Goal: Information Seeking & Learning: Learn about a topic

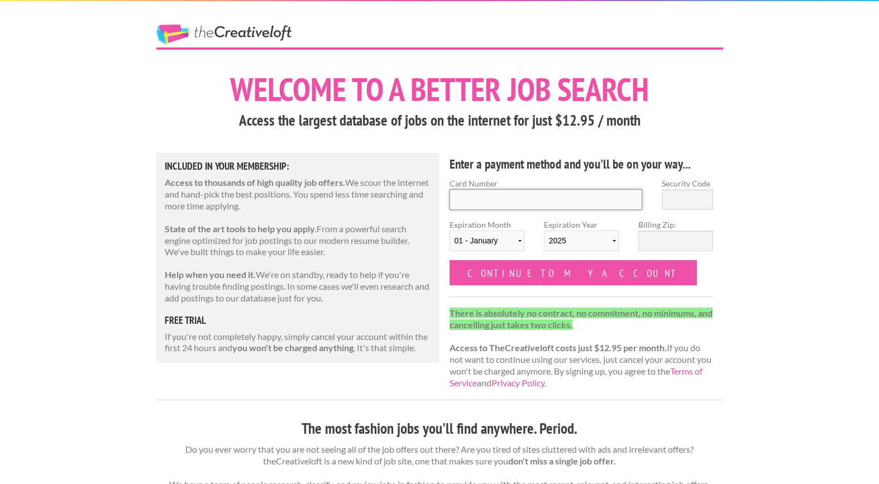
click at [538, 196] on input "Card Number" at bounding box center [546, 199] width 193 height 21
type input "5143 7736 8257 7126"
click at [696, 196] on input "Security Code" at bounding box center [687, 199] width 51 height 21
type input "849"
click at [511, 235] on select "01 - January 02 - February 03 - March 04 - April 05 - May 06 - June 07 - July 0…" at bounding box center [487, 241] width 75 height 21
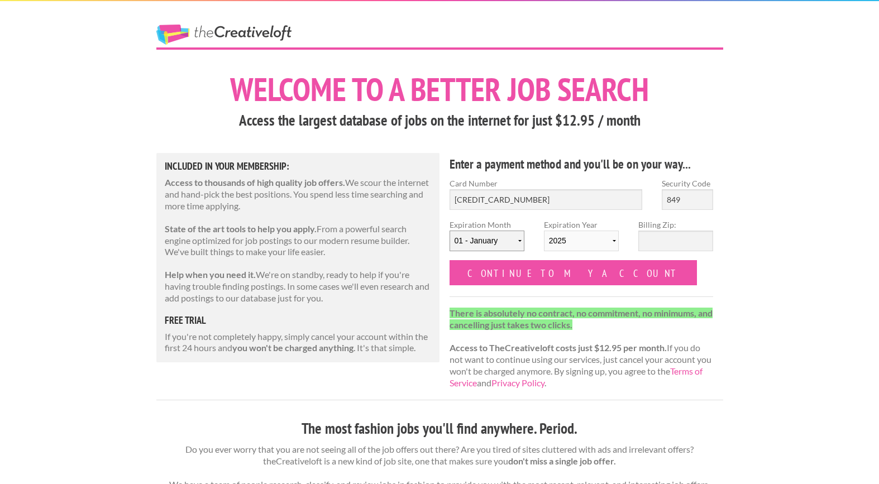
select select "02"
click at [450, 231] on select "01 - January 02 - February 03 - March 04 - April 05 - May 06 - June 07 - July 0…" at bounding box center [487, 241] width 75 height 21
click at [598, 241] on select "2025 2026 2027 2028 2029 2030 2031 2032 2033 2034" at bounding box center [581, 241] width 75 height 21
select select "2029"
click at [544, 231] on select "2025 2026 2027 2028 2029 2030 2031 2032 2033 2034" at bounding box center [581, 241] width 75 height 21
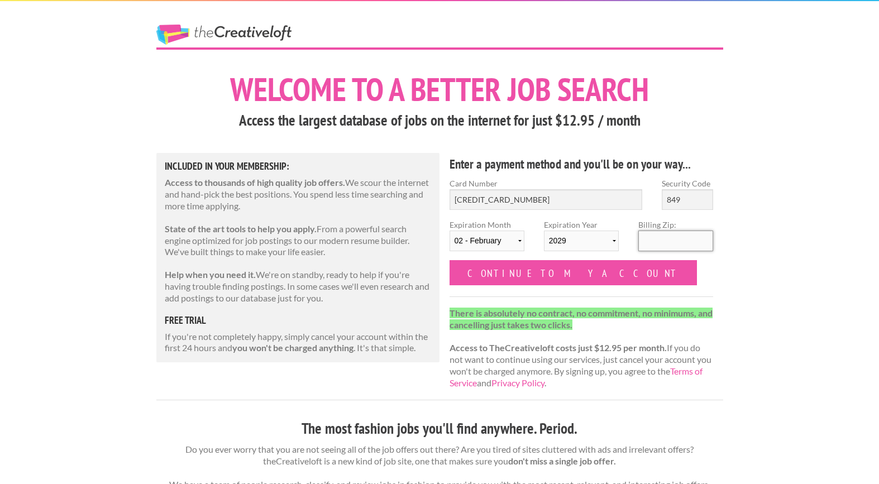
click at [696, 237] on input "Billing Zip:" at bounding box center [676, 241] width 75 height 21
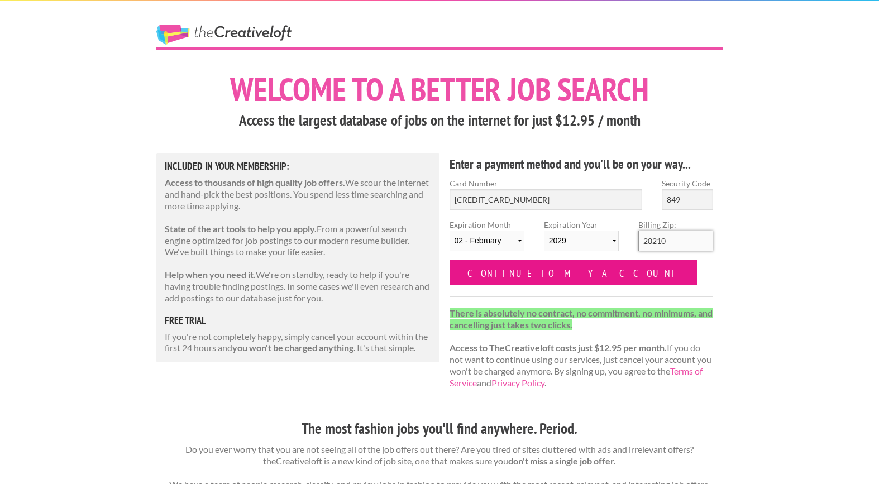
type input "28210"
click at [543, 270] on input "Continue to my account" at bounding box center [574, 272] width 248 height 25
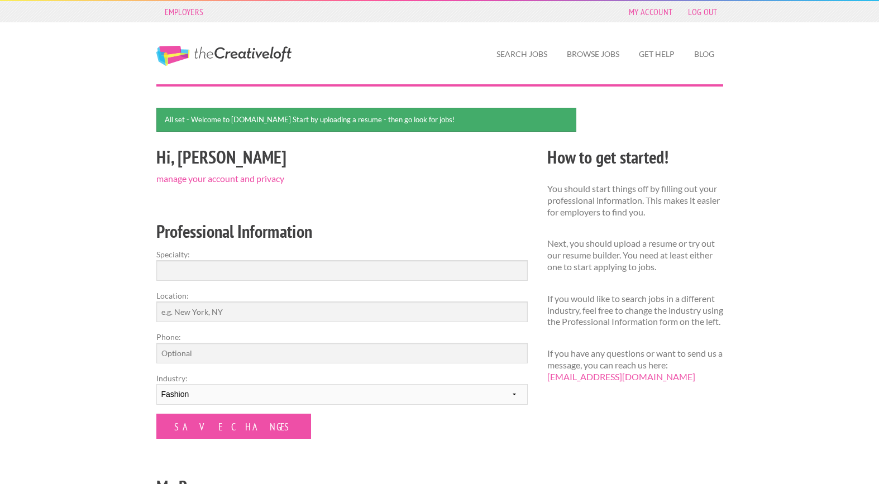
click at [464, 283] on form "Specialty: Location: Phone: Industry: --------- Fashion Interior Design Photogr…" at bounding box center [342, 344] width 372 height 191
click at [467, 270] on input "Specialty:" at bounding box center [342, 270] width 372 height 21
type input "Interior Designer"
click at [403, 331] on label "Phone:" at bounding box center [342, 337] width 372 height 12
click at [403, 343] on input "Phone:" at bounding box center [342, 353] width 372 height 21
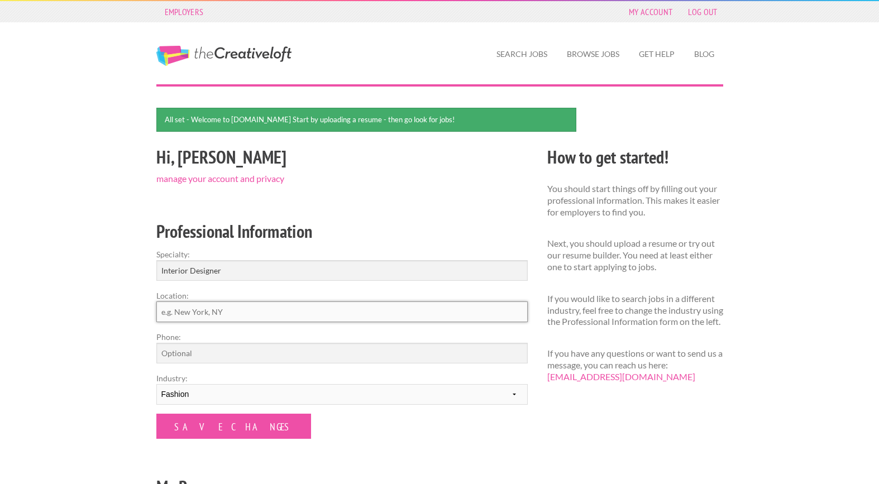
click at [406, 316] on input "Location:" at bounding box center [342, 312] width 372 height 21
type input "[GEOGRAPHIC_DATA], [GEOGRAPHIC_DATA], [GEOGRAPHIC_DATA]"
click at [301, 350] on input "Phone:" at bounding box center [342, 353] width 372 height 21
type input "[PHONE_NUMBER]"
click at [254, 389] on select "--------- Fashion Interior Design Photography Event Planning Entertainment Musi…" at bounding box center [342, 394] width 372 height 21
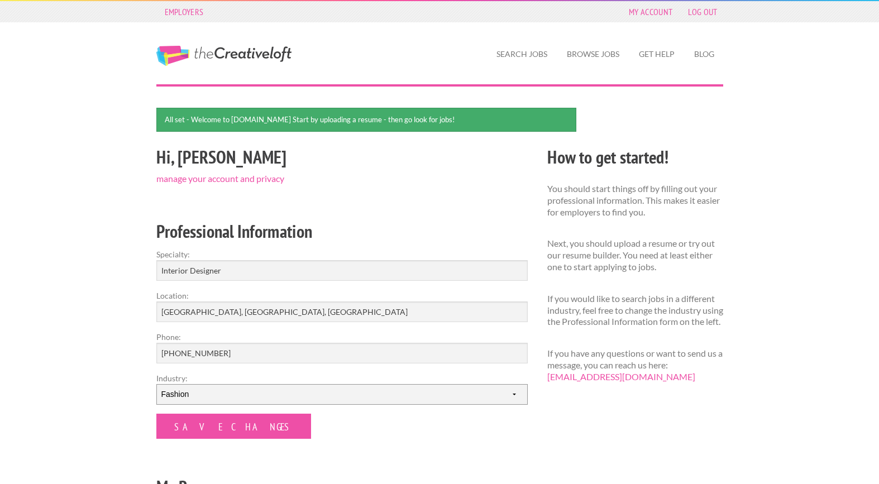
select select "2"
click at [156, 384] on select "--------- Fashion Interior Design Photography Event Planning Entertainment Musi…" at bounding box center [342, 394] width 372 height 21
click at [205, 425] on input "Save Changes" at bounding box center [233, 426] width 155 height 25
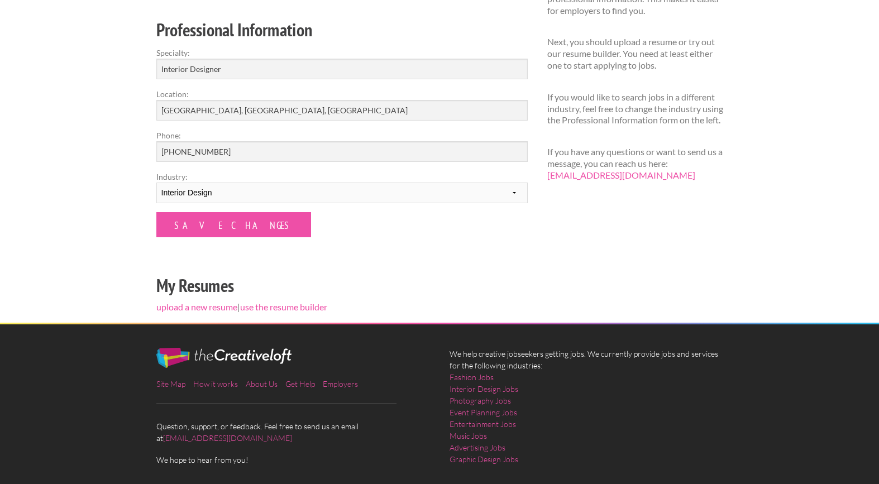
scroll to position [172, 0]
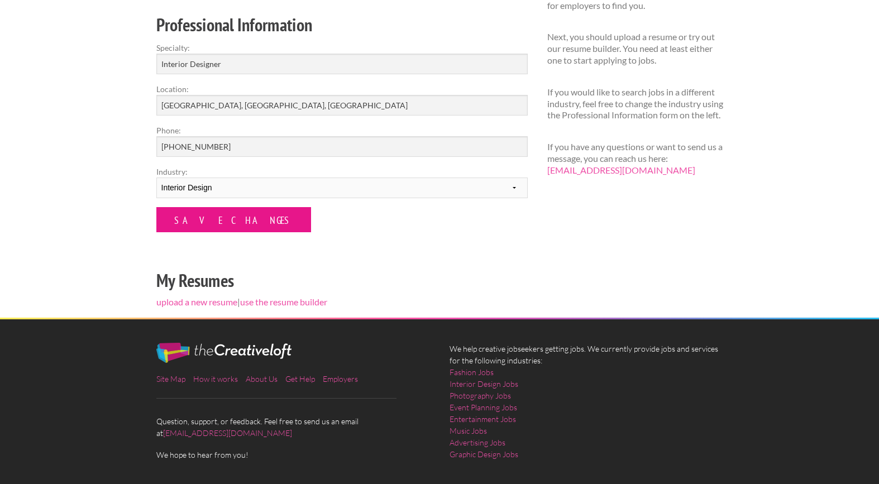
click at [200, 209] on input "Save Changes" at bounding box center [233, 219] width 155 height 25
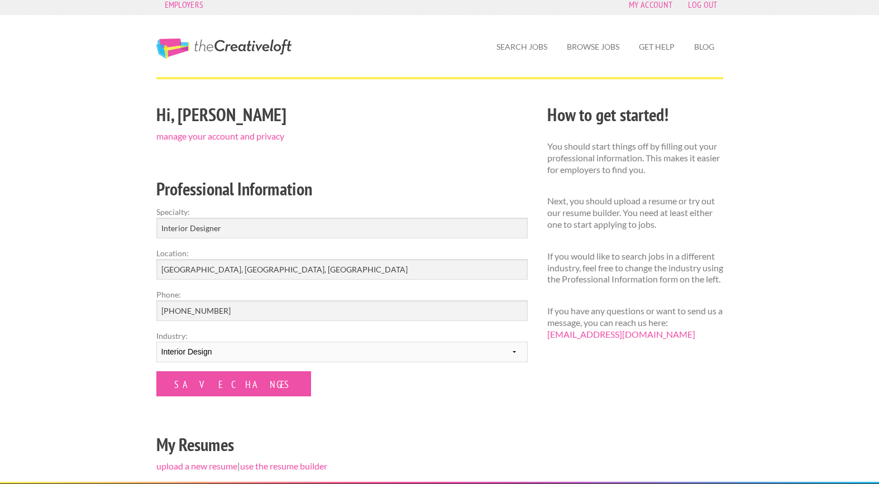
scroll to position [18, 0]
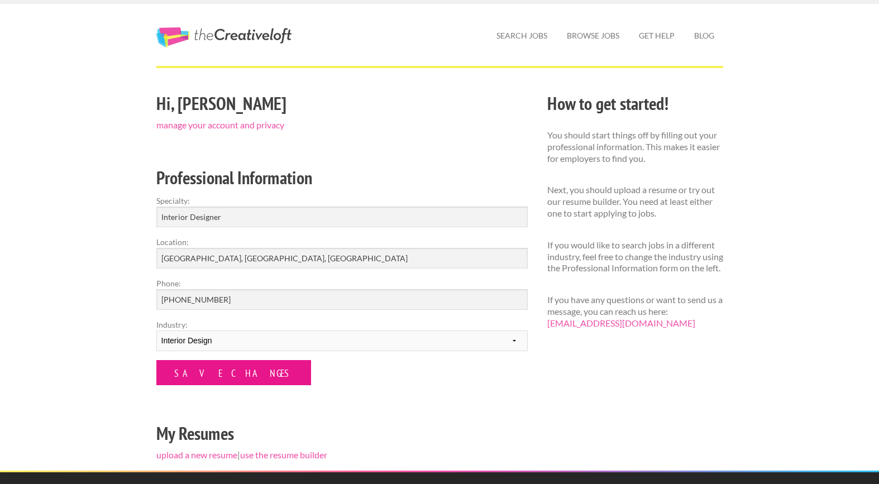
click at [222, 376] on input "Save Changes" at bounding box center [233, 372] width 155 height 25
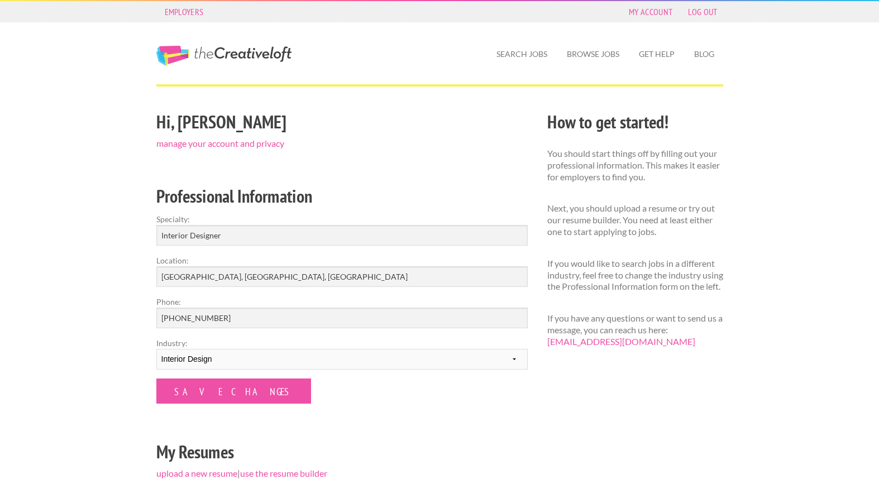
click at [222, 376] on form "Specialty: Interior Designer Location: Charlotte, NC, United States Phone: 980-…" at bounding box center [342, 308] width 372 height 191
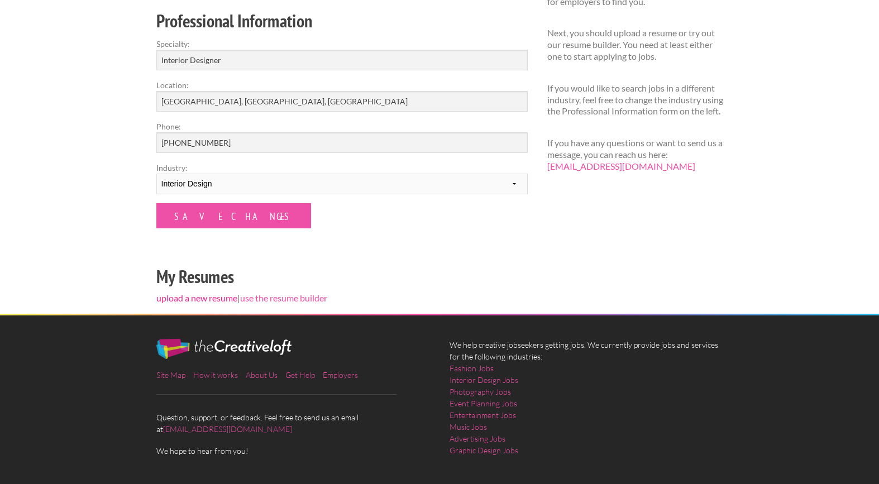
click at [203, 298] on link "upload a new resume" at bounding box center [196, 298] width 81 height 11
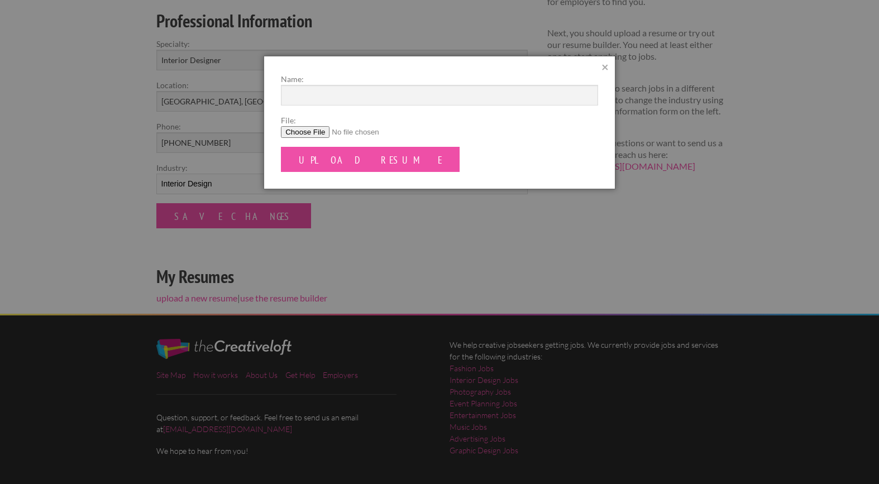
click at [320, 129] on input "File:" at bounding box center [439, 132] width 317 height 12
type input "C:\fakepath\Interior Resume.pdf.pdf"
click at [320, 134] on input "File:" at bounding box center [439, 132] width 317 height 12
click at [296, 97] on input "Name:" at bounding box center [439, 95] width 317 height 21
type input "Komal Agrawal"
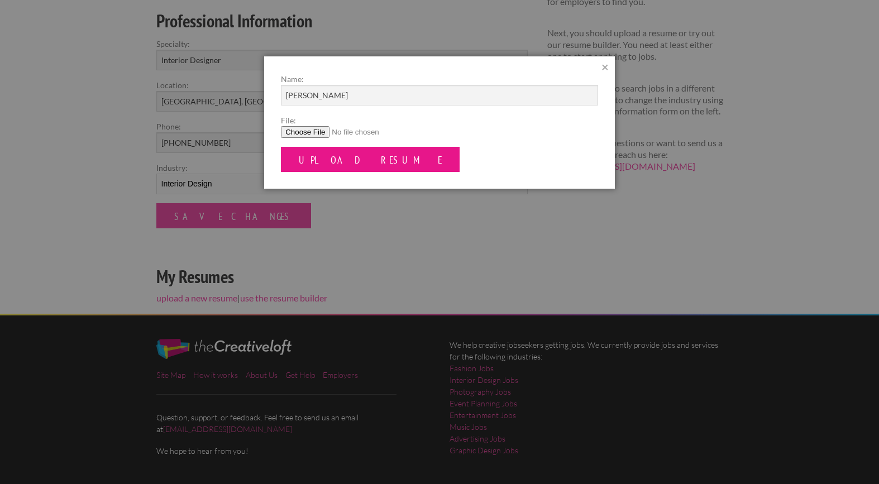
click at [353, 159] on input "Upload Resume" at bounding box center [370, 159] width 179 height 25
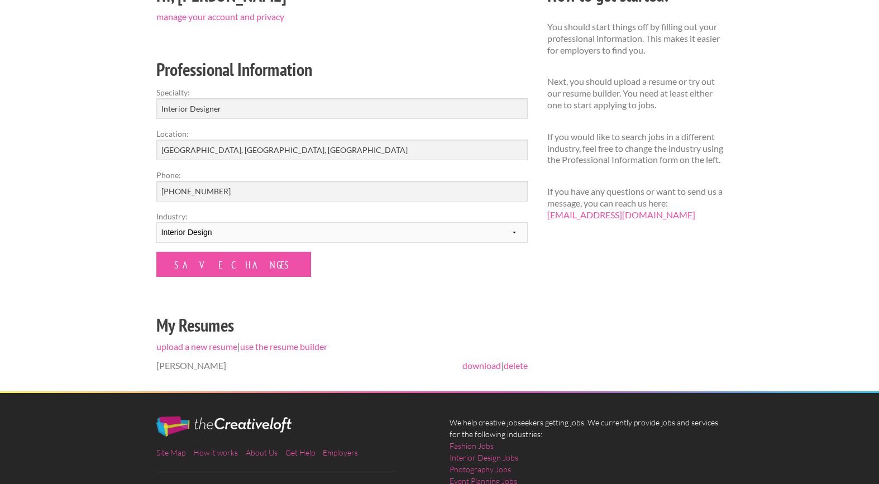
scroll to position [223, 0]
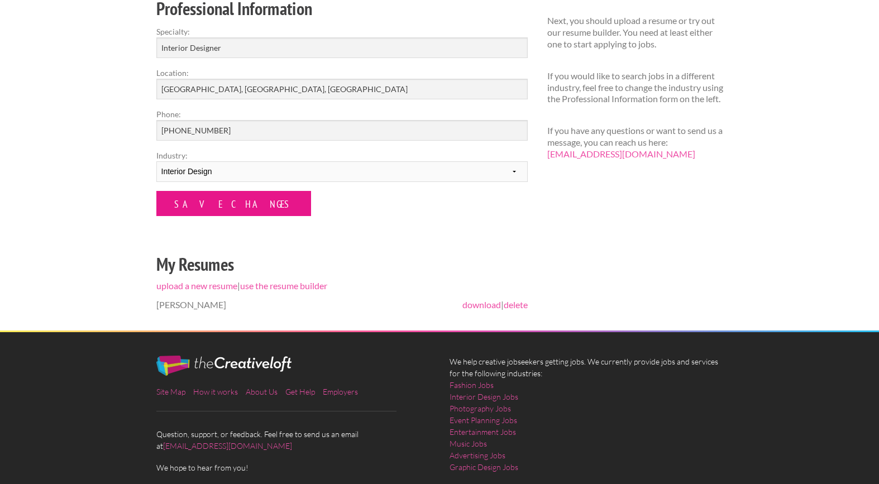
click at [195, 195] on input "Save Changes" at bounding box center [233, 203] width 155 height 25
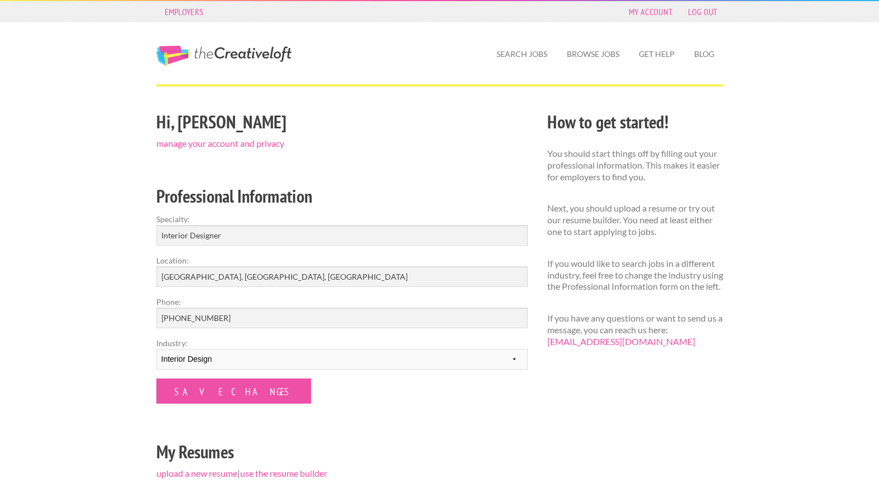
click at [234, 136] on div "Hi, Komal manage your account and privacy" at bounding box center [342, 129] width 372 height 39
click at [234, 146] on link "manage your account and privacy" at bounding box center [220, 143] width 128 height 11
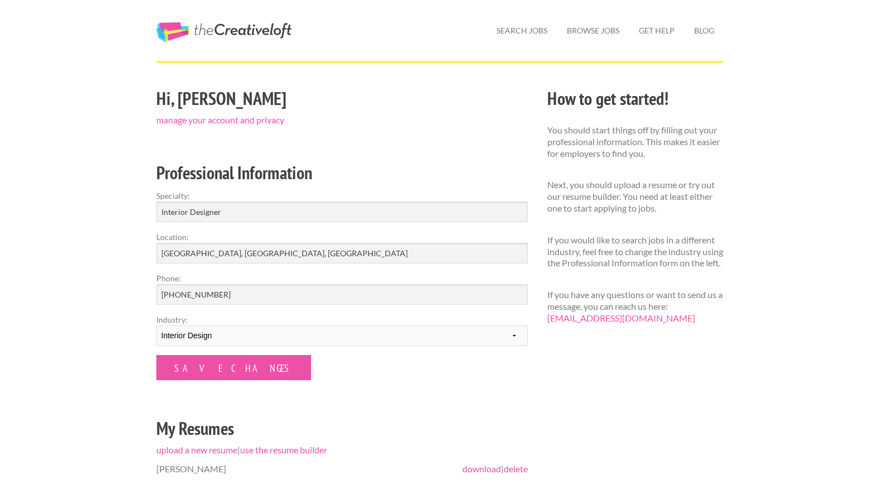
scroll to position [73, 0]
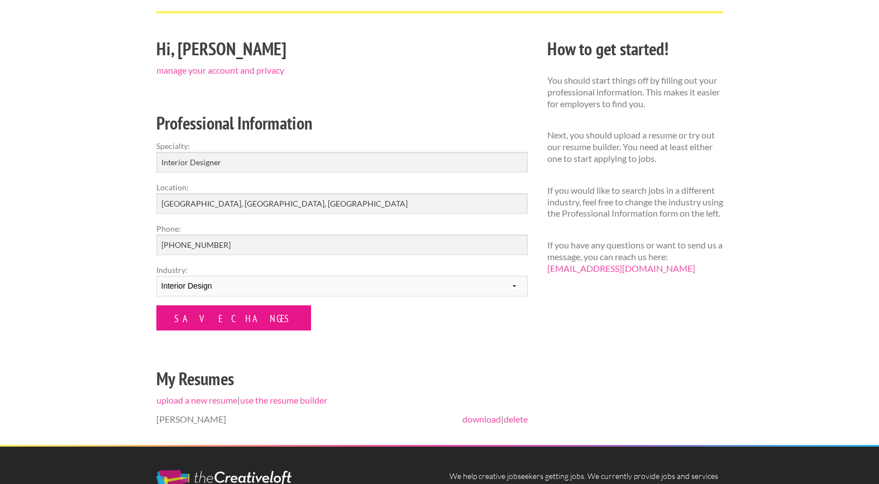
click at [229, 322] on input "Save Changes" at bounding box center [233, 318] width 155 height 25
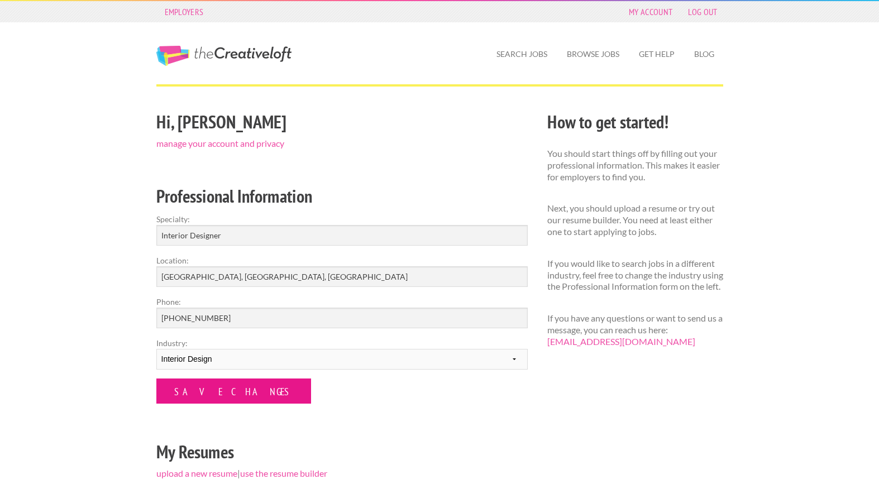
click at [178, 397] on input "Save Changes" at bounding box center [233, 391] width 155 height 25
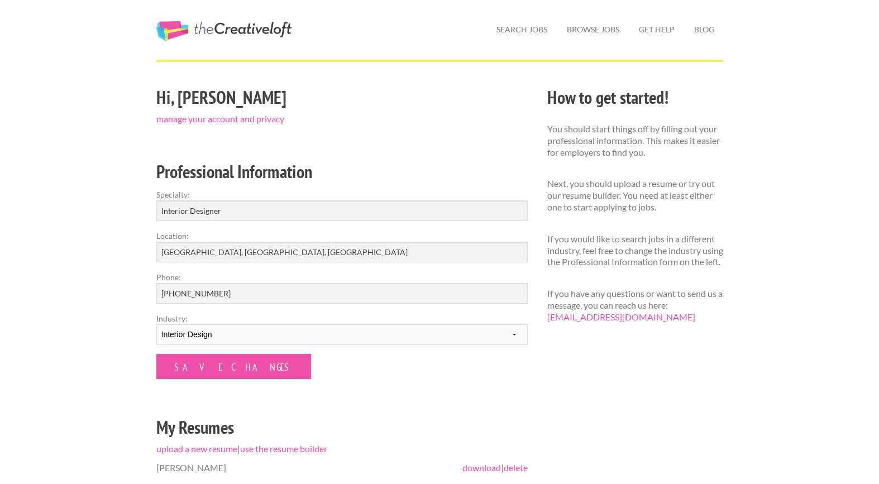
scroll to position [51, 0]
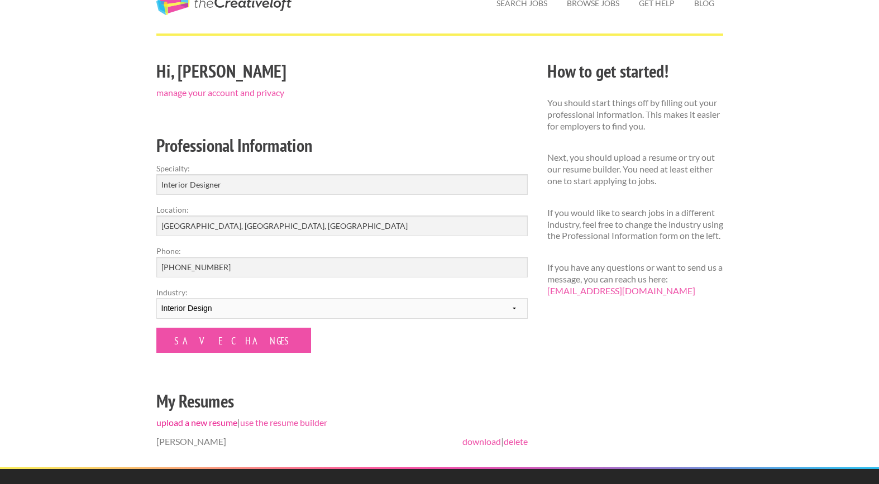
click at [202, 420] on link "upload a new resume" at bounding box center [196, 422] width 81 height 11
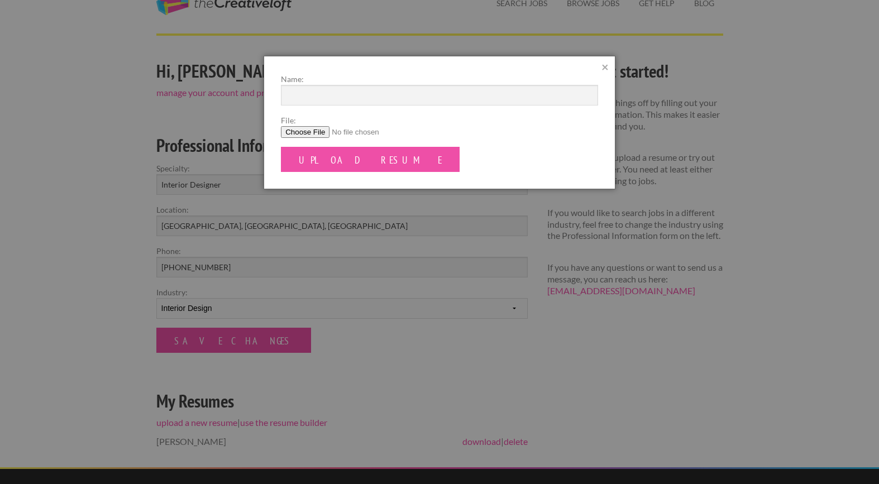
click at [325, 130] on input "File:" at bounding box center [439, 132] width 317 height 12
type input "C:\fakepath\Interior Resume.pdf.pdf"
click at [321, 162] on input "Upload Resume" at bounding box center [370, 159] width 179 height 25
click at [328, 93] on input "Name:" at bounding box center [439, 95] width 317 height 21
type input "Komal Agrawal"
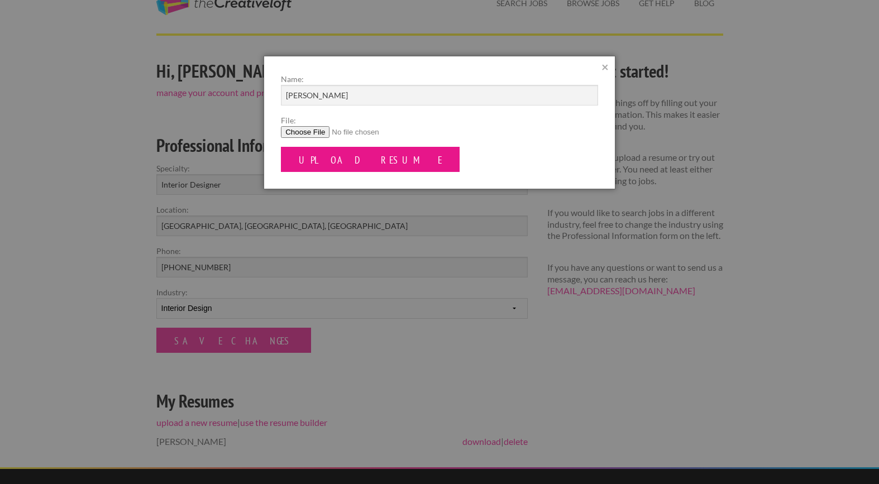
click at [330, 168] on input "Upload Resume" at bounding box center [370, 159] width 179 height 25
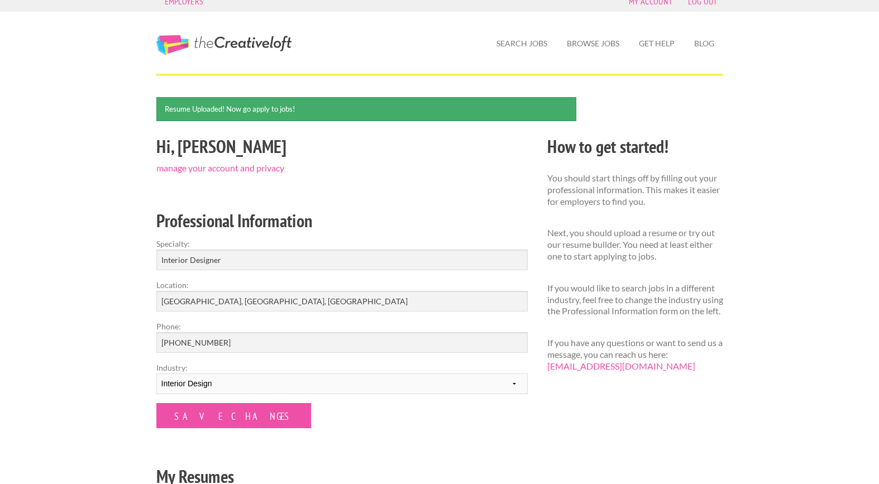
scroll to position [12, 0]
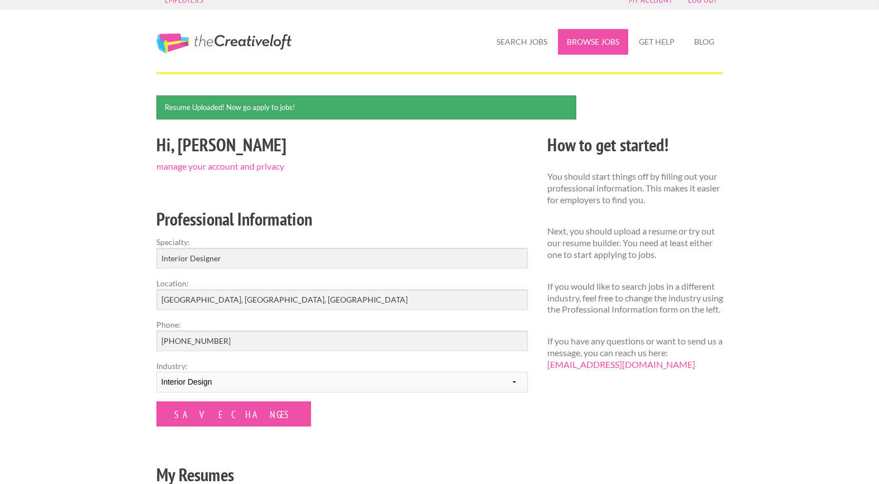
click at [597, 39] on link "Browse Jobs" at bounding box center [593, 42] width 70 height 26
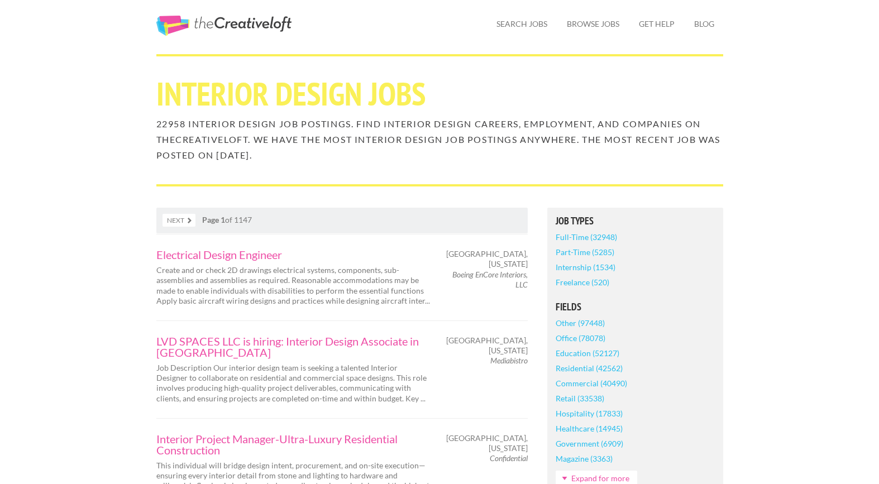
scroll to position [20, 0]
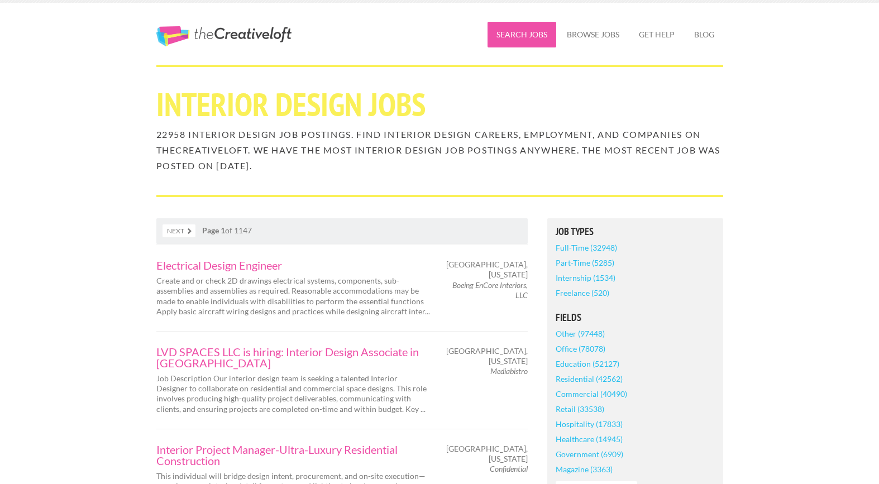
click at [521, 29] on link "Search Jobs" at bounding box center [522, 35] width 69 height 26
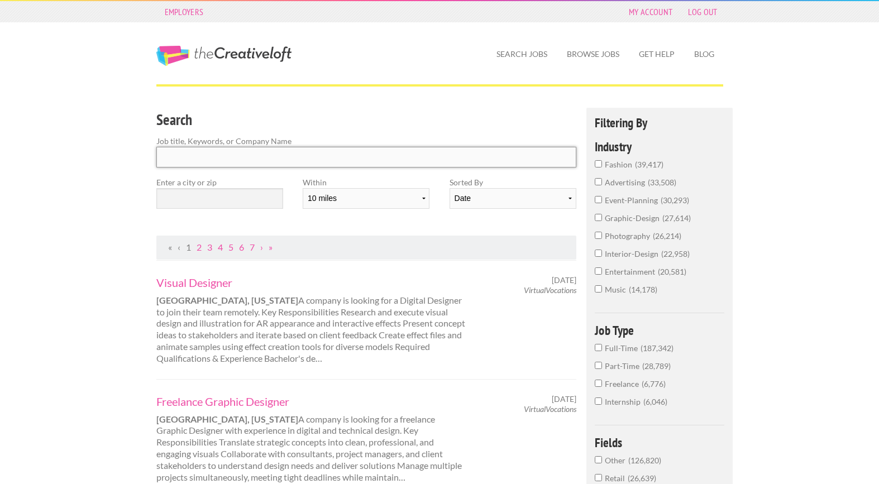
click at [259, 158] on input "Search" at bounding box center [366, 157] width 421 height 21
click at [603, 254] on label "interior-design 22,958" at bounding box center [660, 257] width 130 height 18
click at [602, 254] on input "interior-design 22,958" at bounding box center [598, 253] width 7 height 7
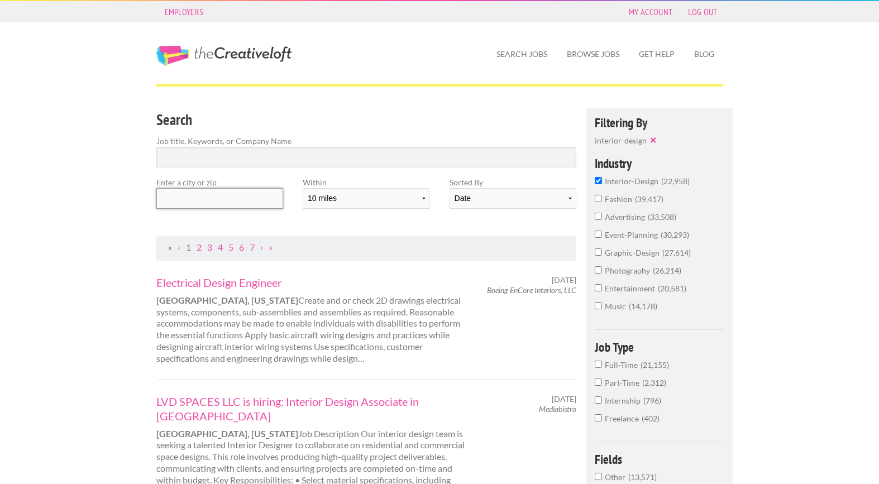
click at [255, 193] on input "text" at bounding box center [219, 198] width 127 height 21
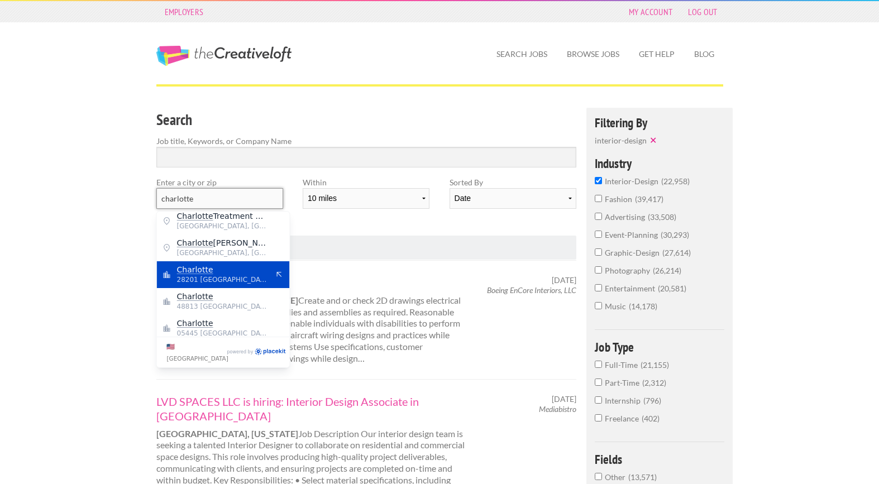
scroll to position [9, 0]
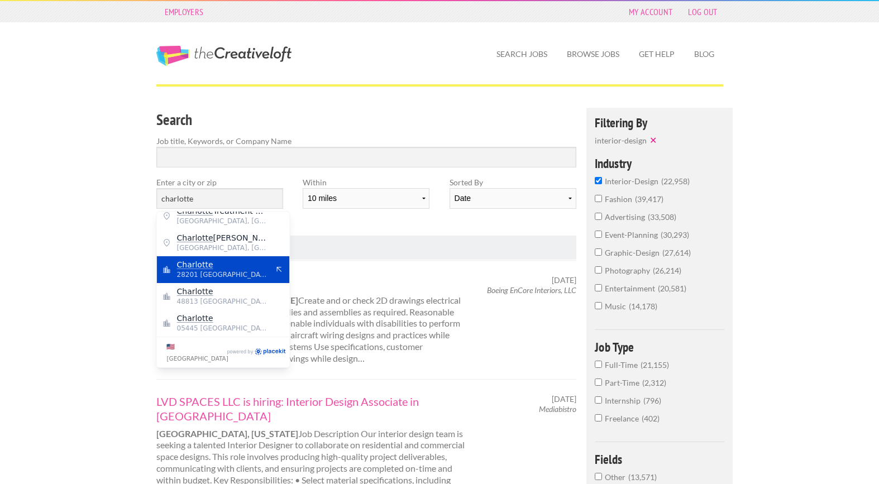
click at [255, 274] on span "28201 United States of America" at bounding box center [223, 275] width 92 height 10
type input "Charlotte"
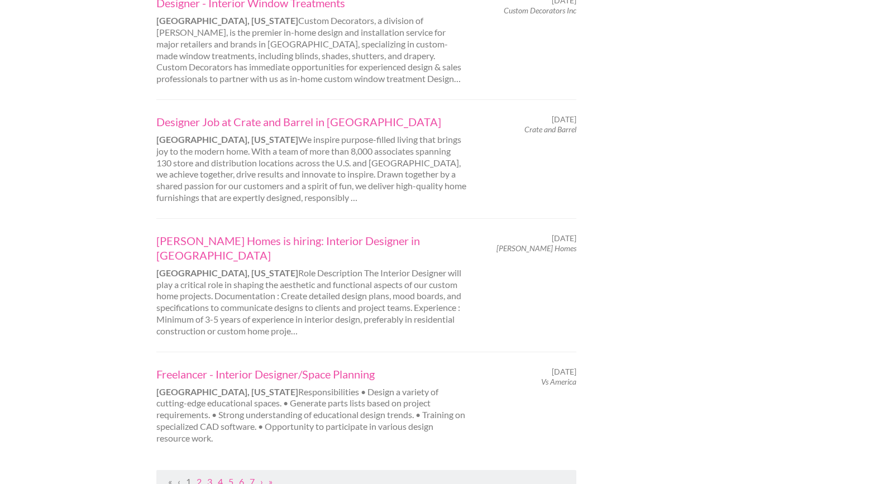
scroll to position [1065, 0]
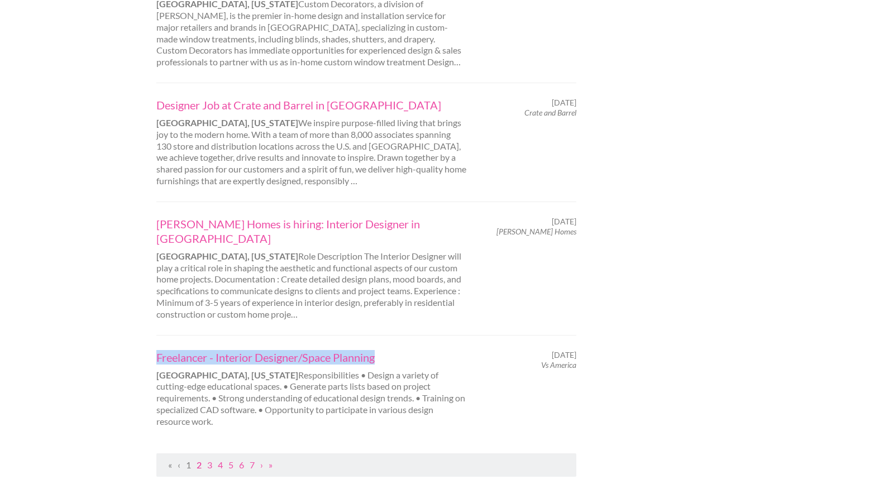
click at [199, 460] on link "2" at bounding box center [199, 465] width 5 height 11
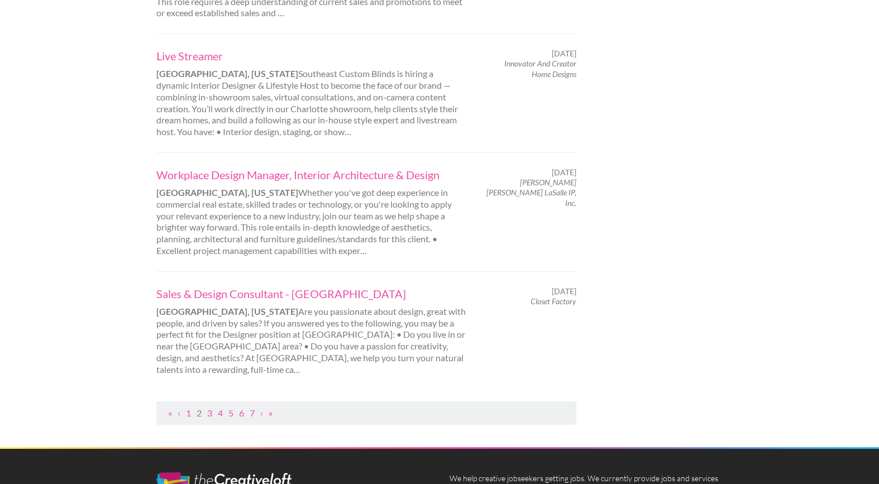
scroll to position [1066, 0]
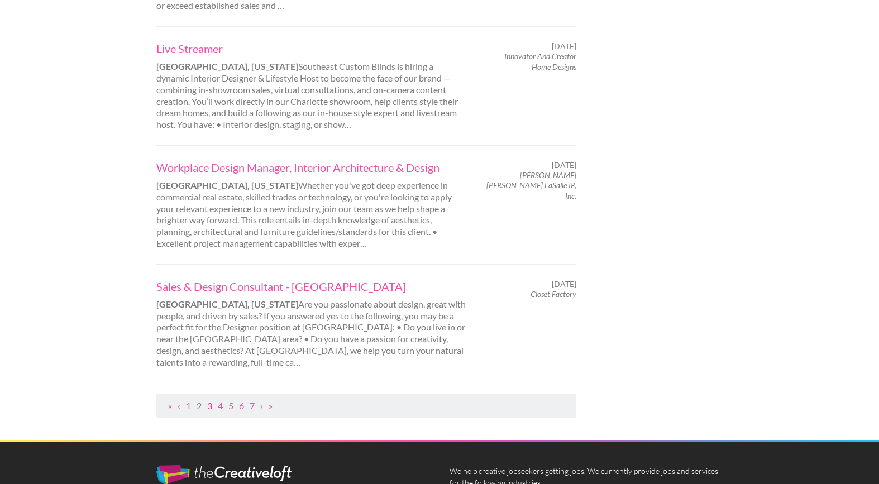
click at [210, 407] on link "3" at bounding box center [209, 406] width 5 height 11
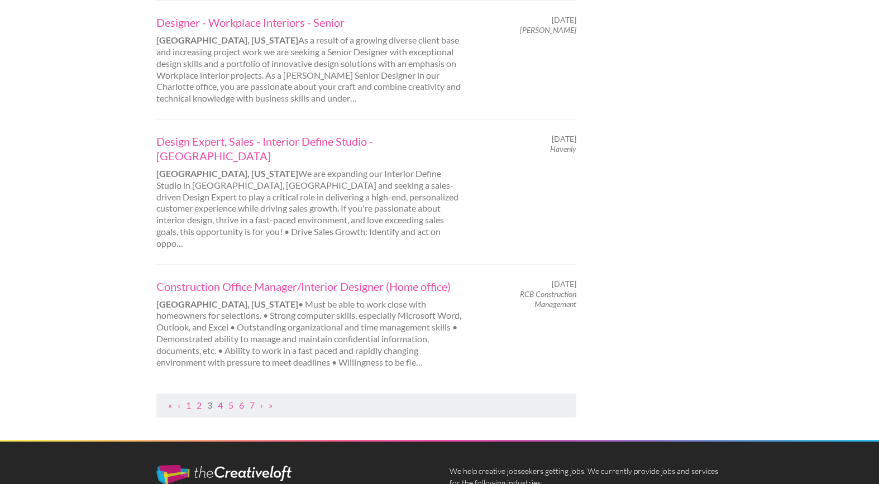
scroll to position [1097, 0]
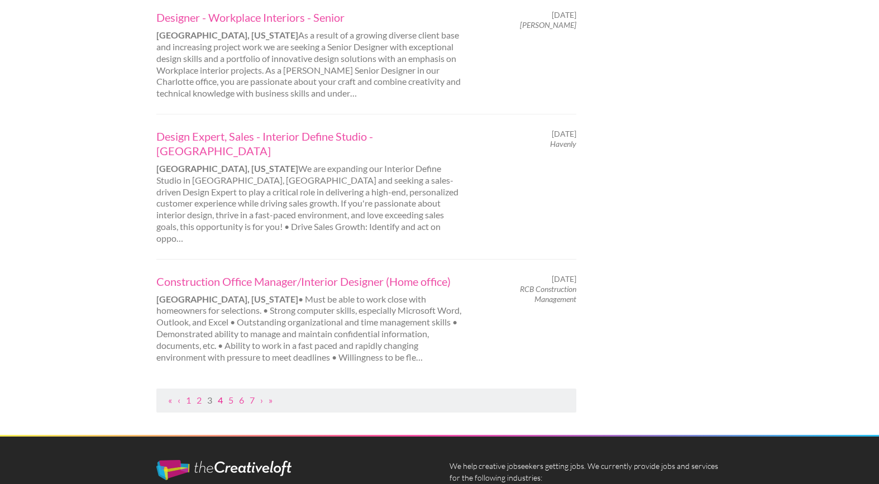
click at [218, 395] on link "4" at bounding box center [220, 400] width 5 height 11
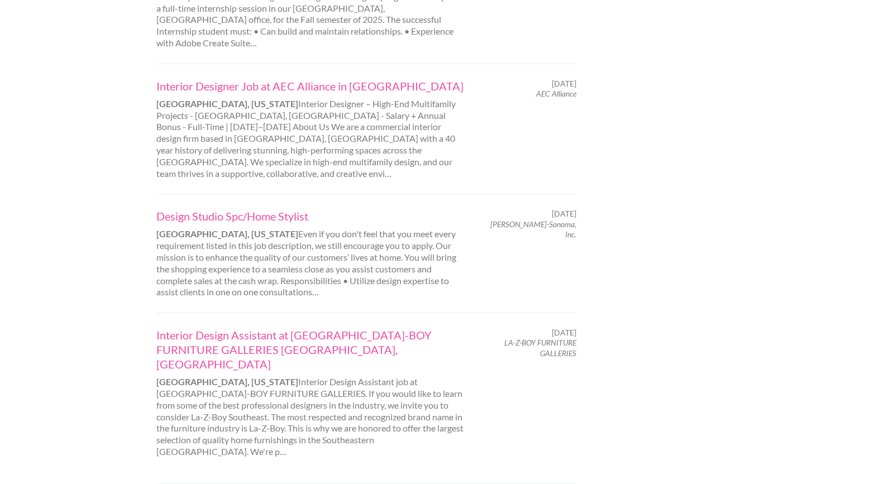
scroll to position [1056, 0]
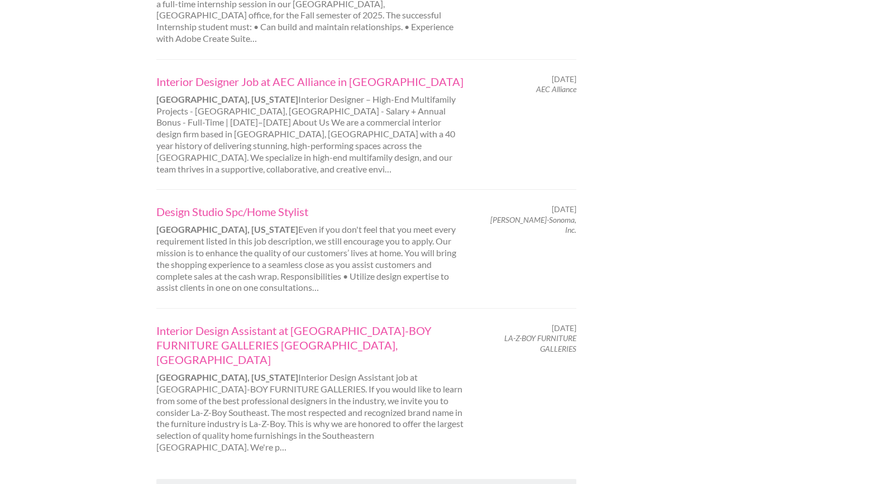
click at [230, 484] on link "5" at bounding box center [231, 491] width 5 height 11
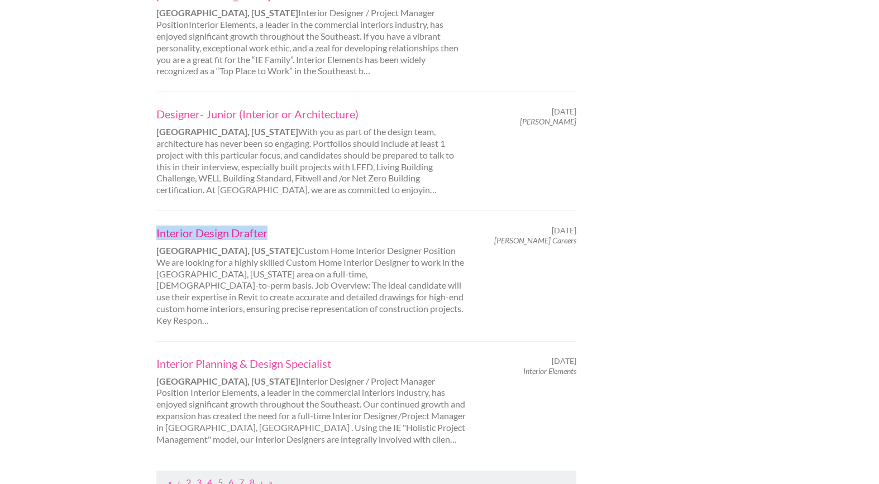
scroll to position [1065, 0]
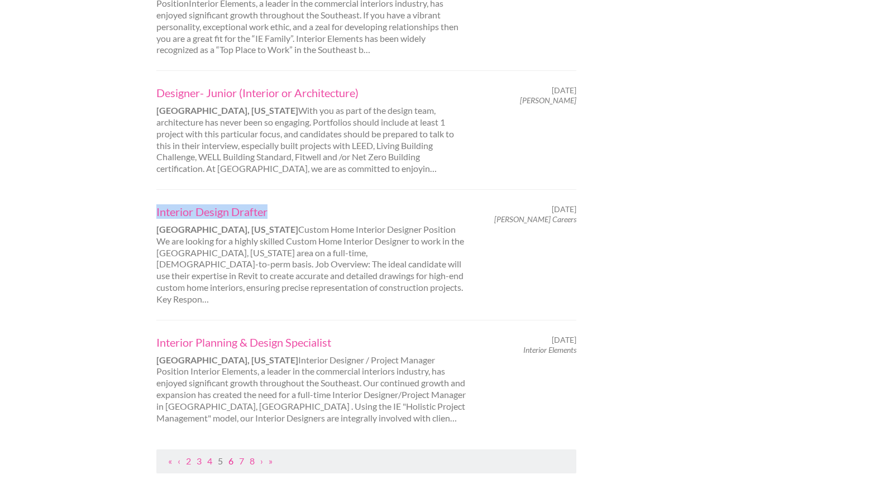
click at [231, 456] on link "6" at bounding box center [231, 461] width 5 height 11
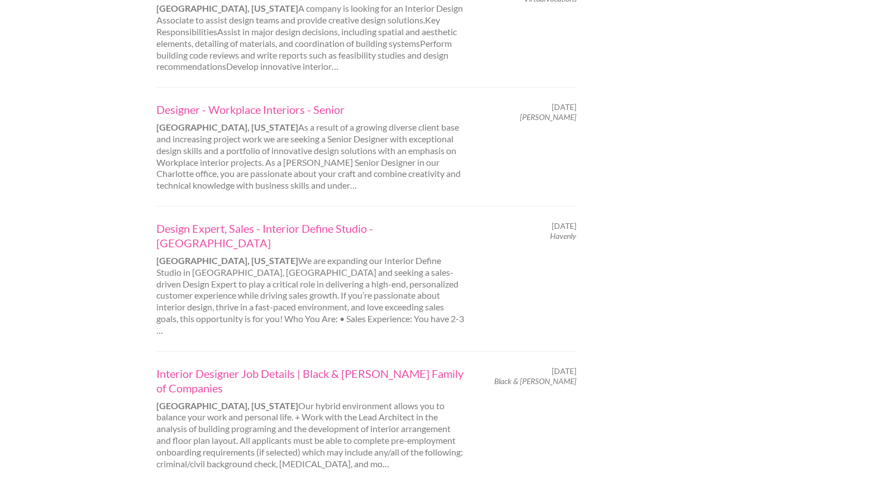
scroll to position [1046, 0]
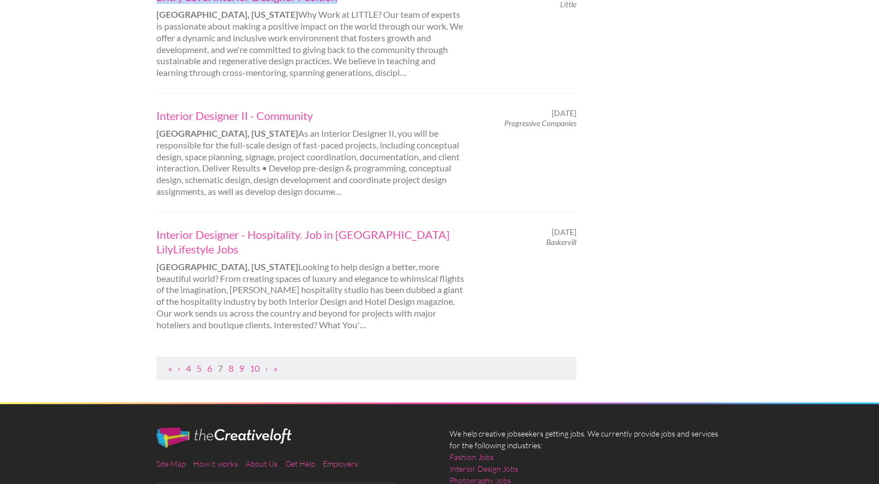
scroll to position [1142, 0]
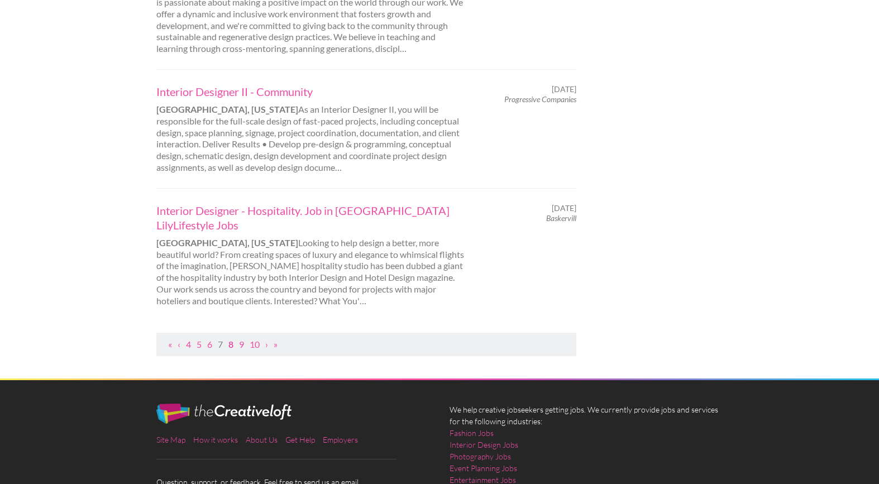
click at [234, 341] on link "8" at bounding box center [231, 344] width 5 height 11
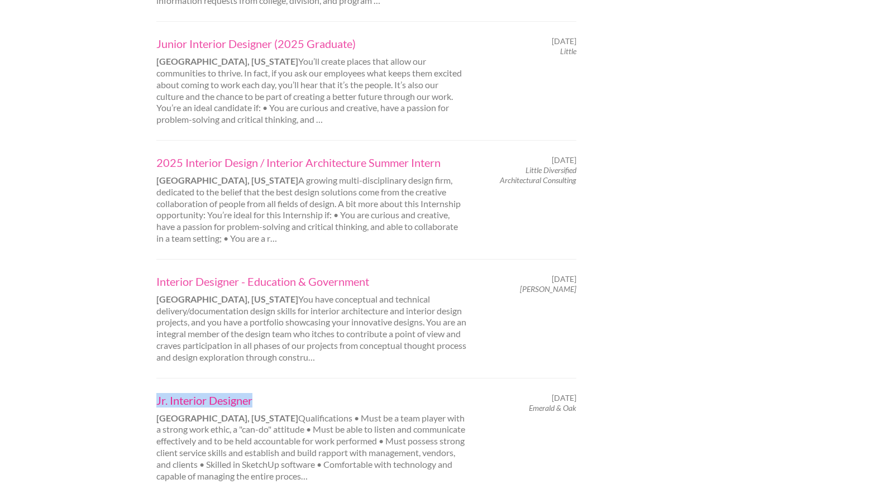
scroll to position [1150, 0]
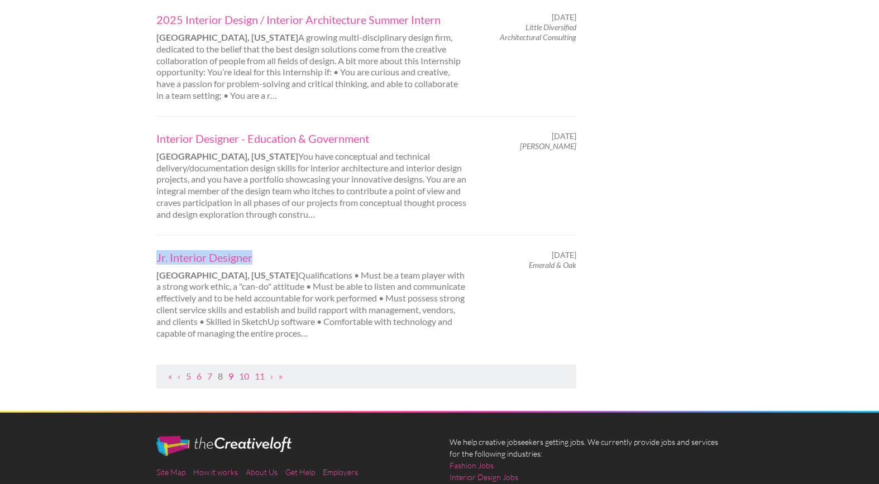
click at [232, 371] on link "9" at bounding box center [231, 376] width 5 height 11
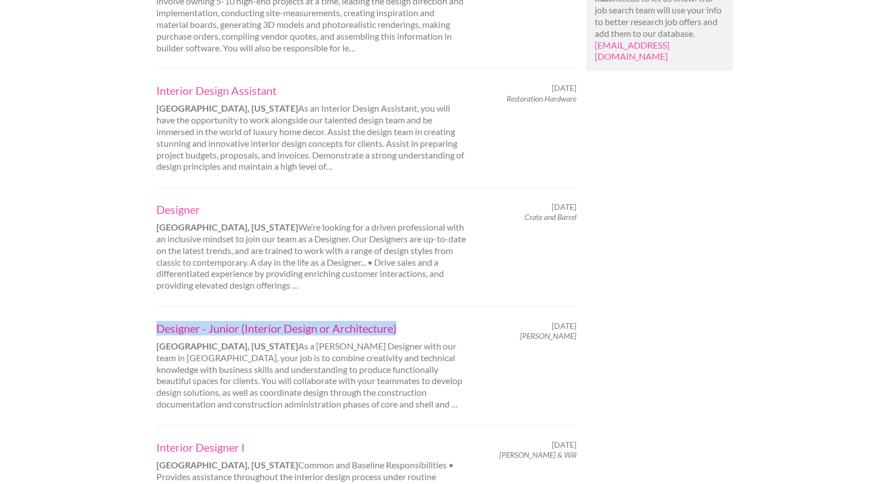
scroll to position [1086, 0]
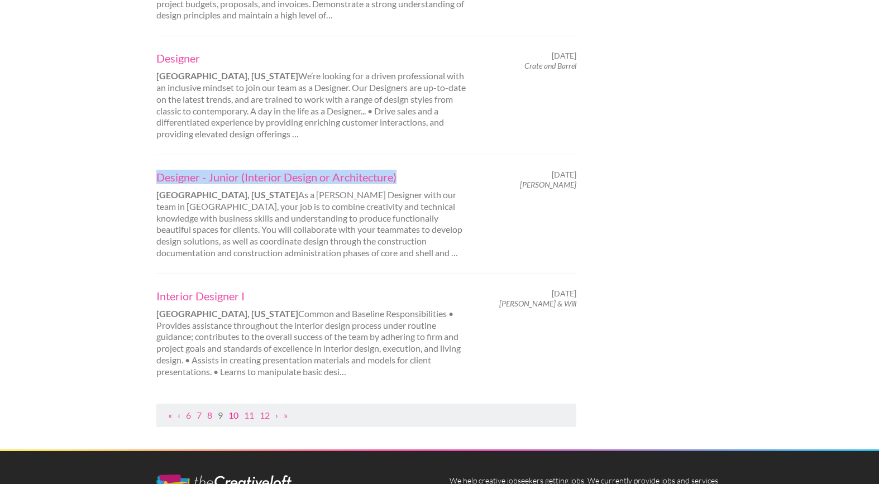
click at [232, 410] on link "10" at bounding box center [234, 415] width 10 height 11
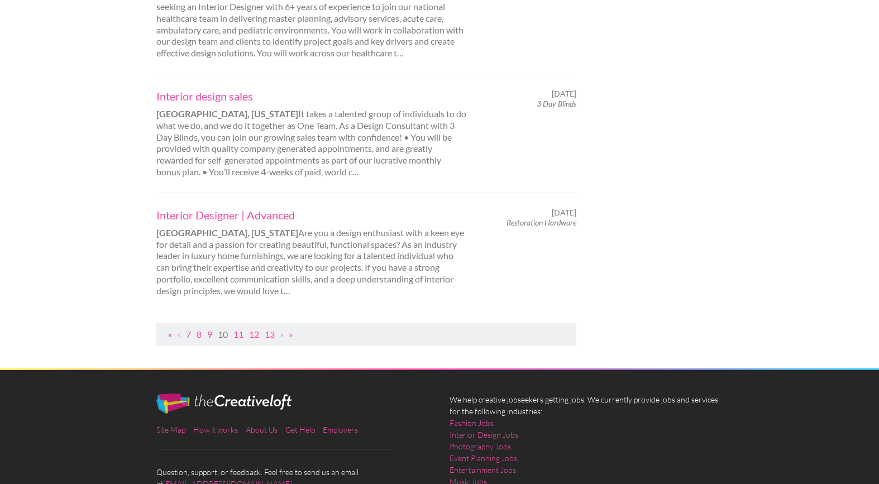
scroll to position [1159, 0]
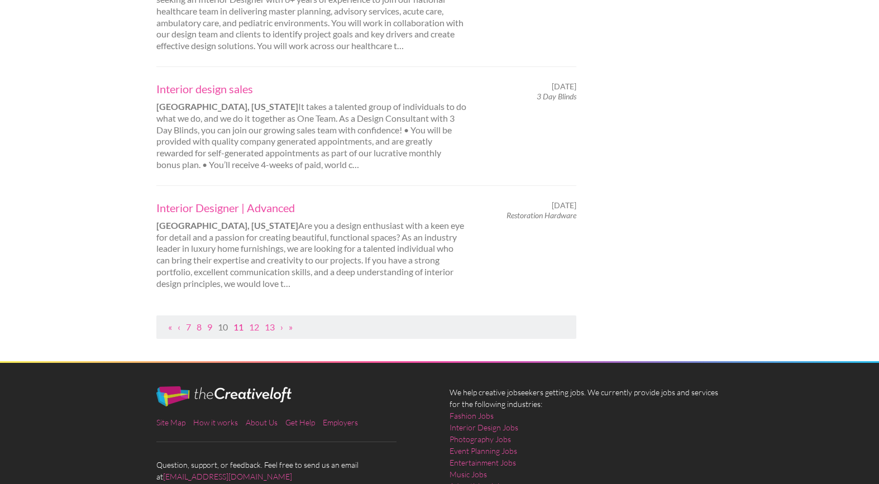
click at [239, 322] on link "11" at bounding box center [239, 327] width 10 height 11
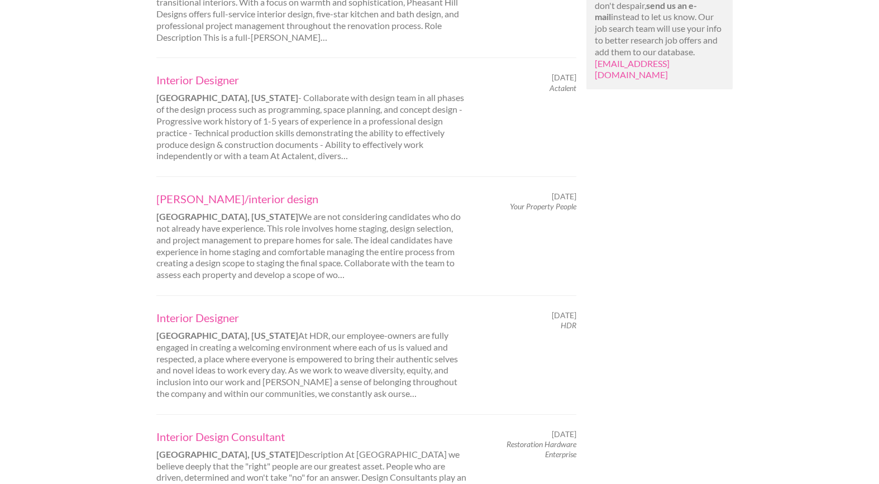
scroll to position [1087, 0]
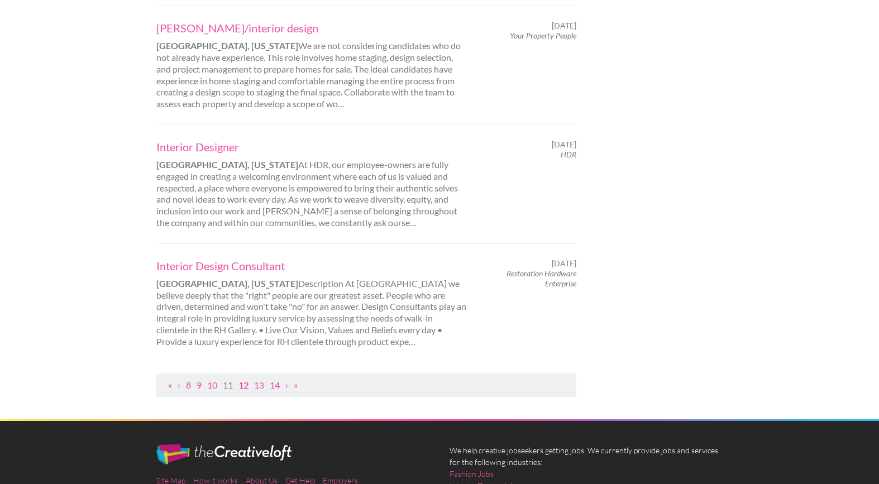
click at [243, 385] on link "12" at bounding box center [244, 385] width 10 height 11
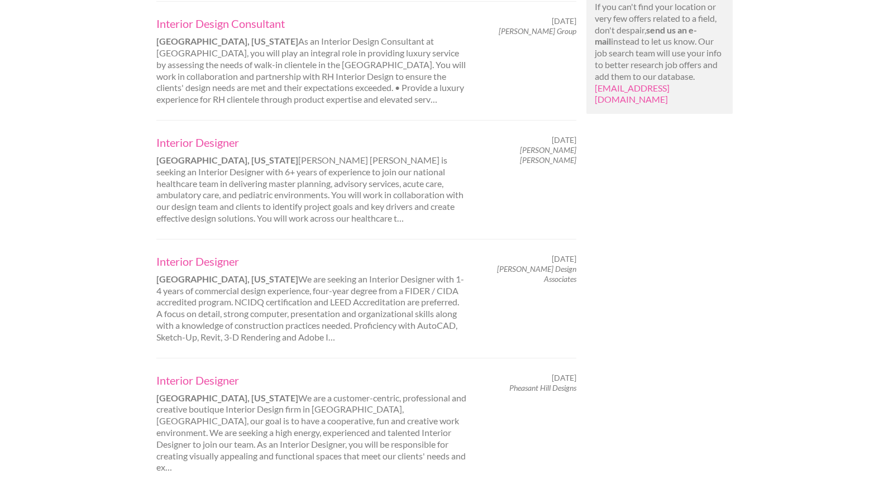
scroll to position [1045, 0]
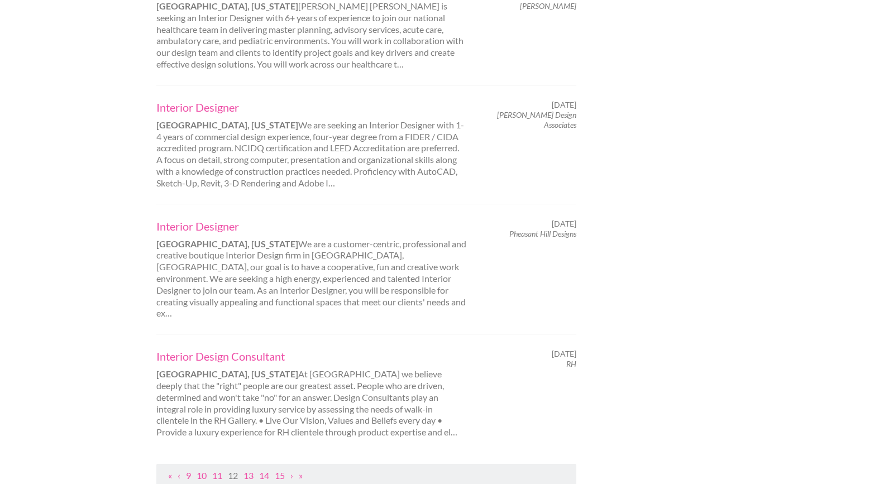
click at [388, 136] on div "Interior Designer Charlotte, North Carolina We are seeking an Interior Designer…" at bounding box center [311, 144] width 330 height 89
click at [182, 100] on link "Interior Designer" at bounding box center [311, 107] width 311 height 15
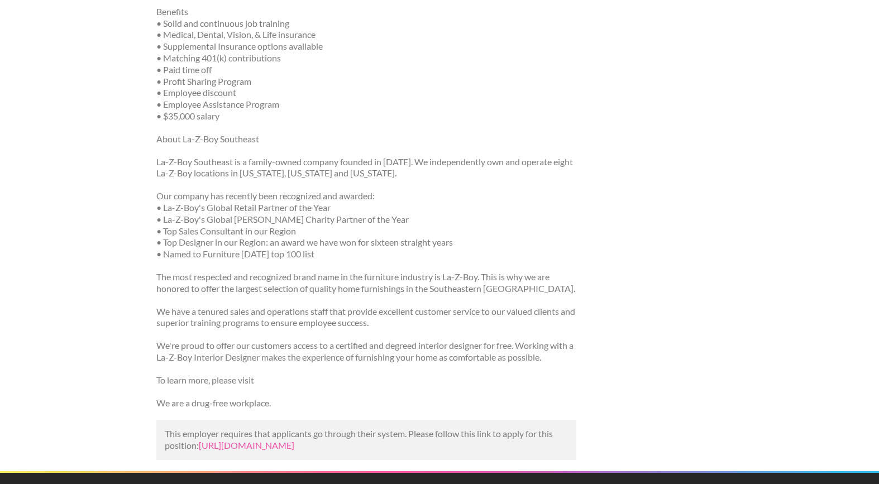
scroll to position [983, 0]
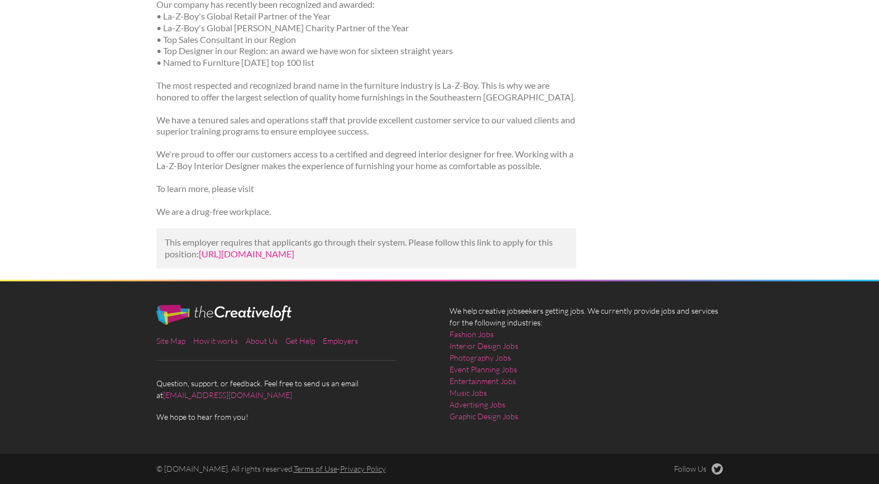
click at [281, 257] on link "https://aecliving.com/jobs/job/interior-design-assistant-at-la-z-boy-furniture-…" at bounding box center [247, 254] width 96 height 11
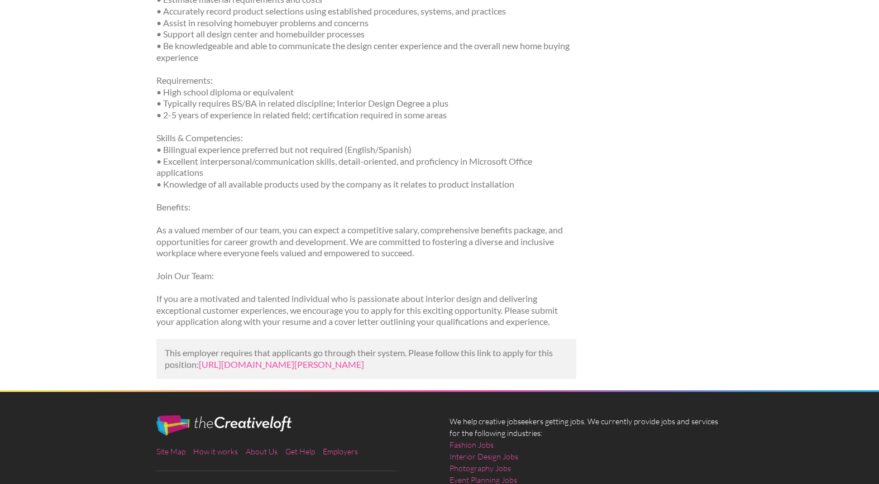
scroll to position [339, 0]
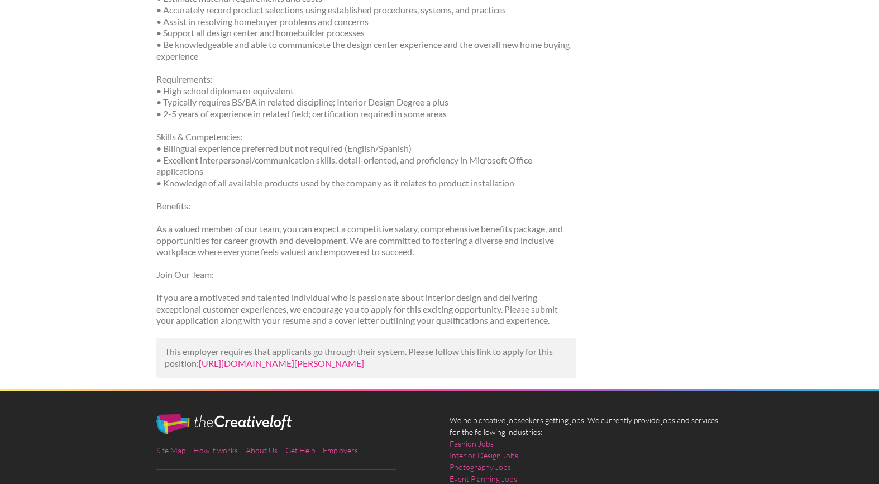
click at [328, 361] on link "[URL][DOMAIN_NAME][PERSON_NAME]" at bounding box center [281, 363] width 165 height 11
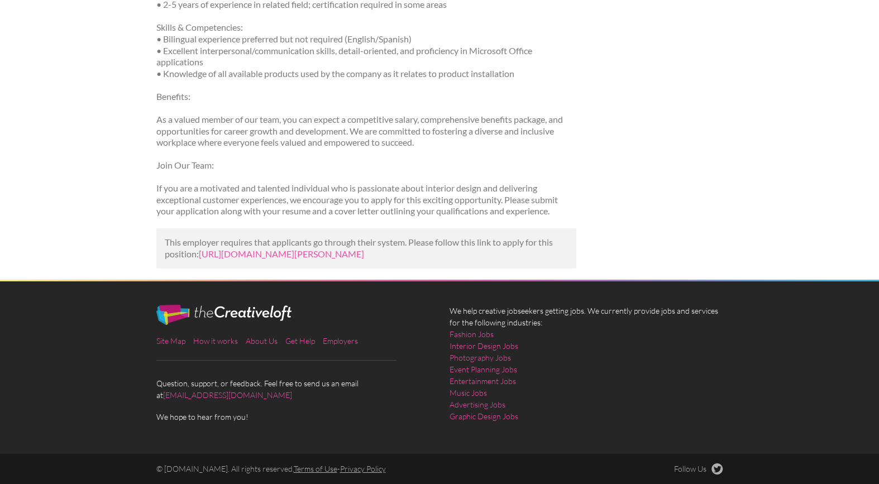
scroll to position [459, 0]
click at [260, 251] on link "[URL][DOMAIN_NAME][PERSON_NAME]" at bounding box center [281, 254] width 165 height 11
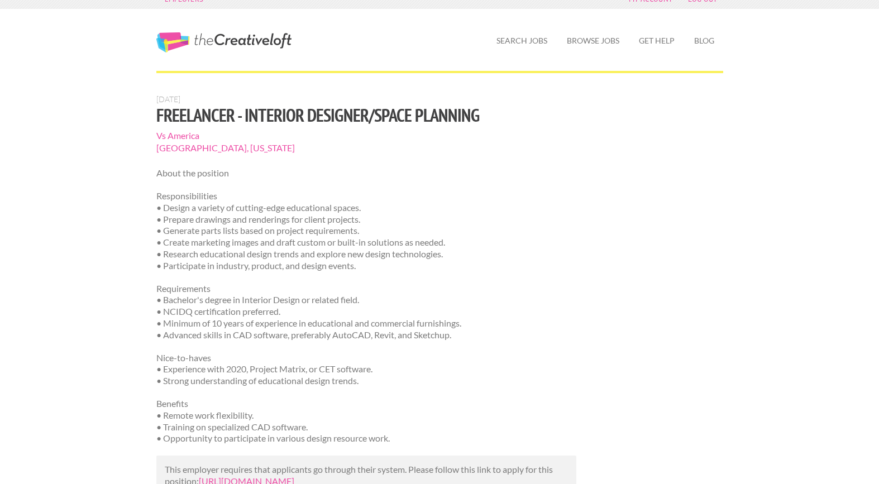
scroll to position [79, 0]
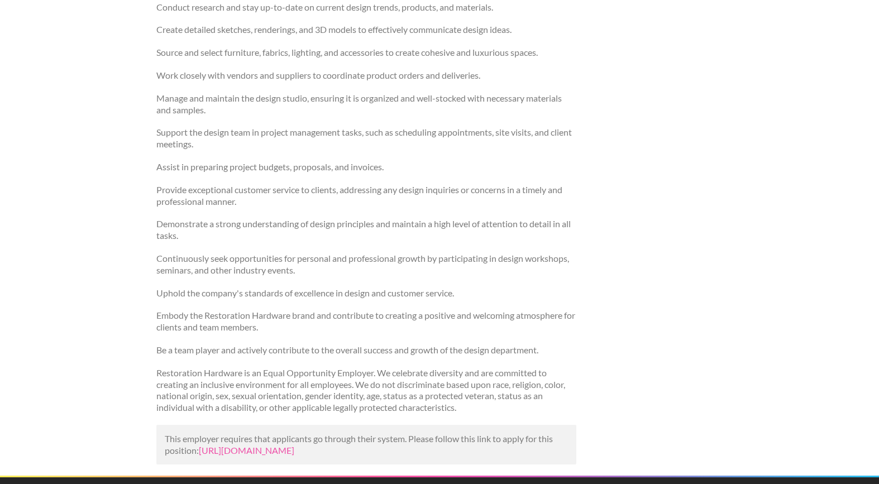
scroll to position [355, 0]
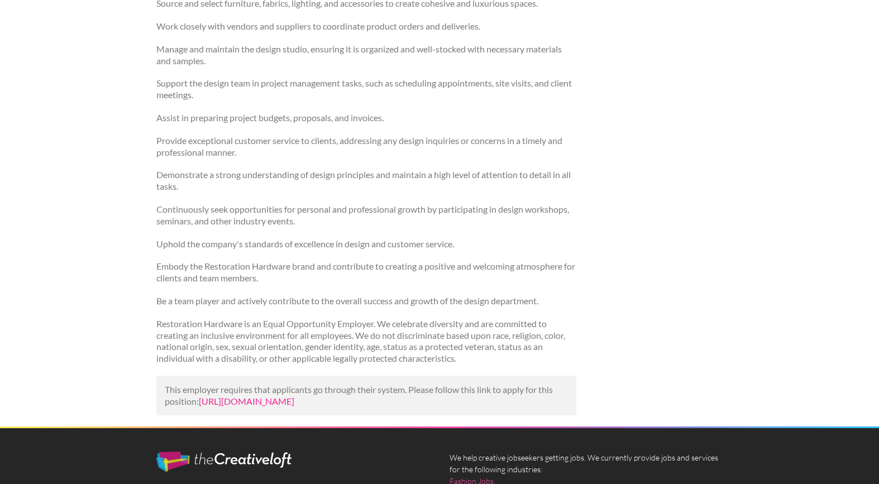
click at [294, 407] on link "https://www.jobzmall.com/restoration-hardware-1/job/interior-design-assistant-1…" at bounding box center [247, 401] width 96 height 11
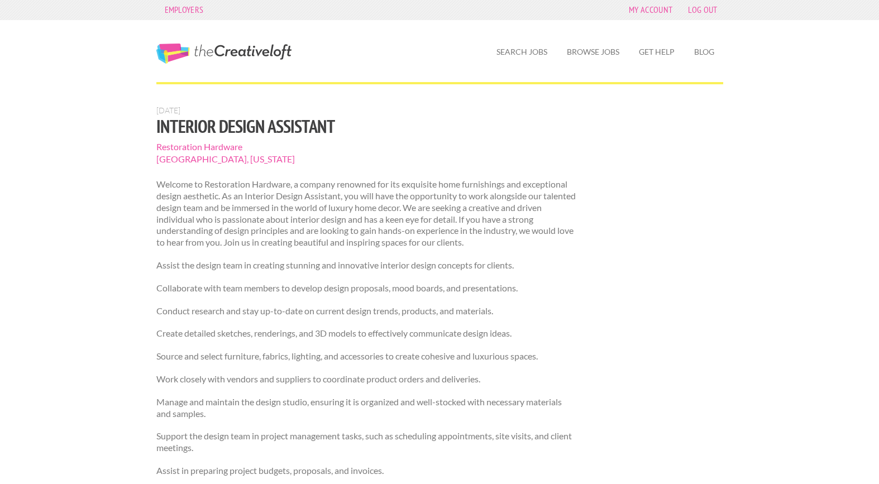
scroll to position [388, 0]
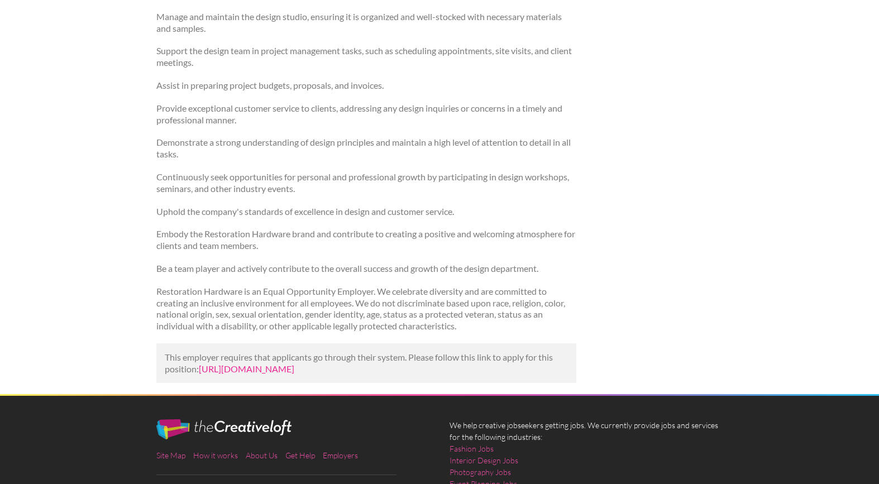
click at [294, 374] on link "https://www.jobzmall.com/restoration-hardware-1/job/interior-design-assistant-1…" at bounding box center [247, 369] width 96 height 11
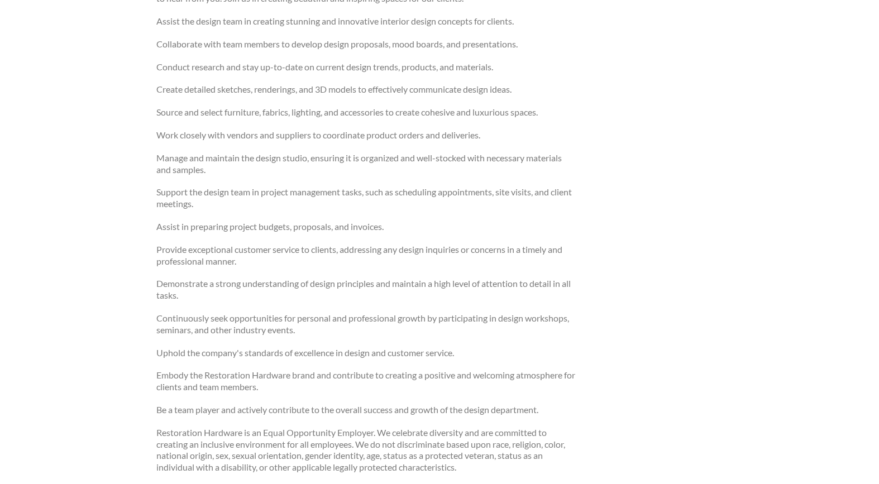
scroll to position [0, 0]
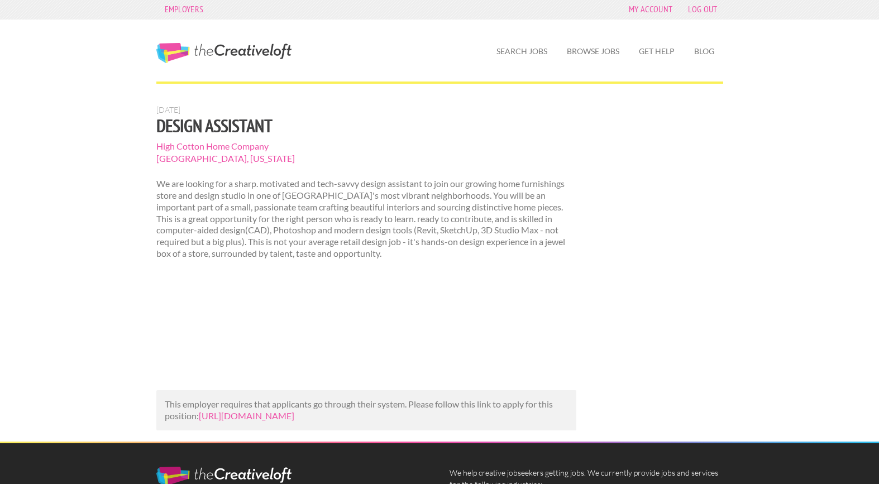
scroll to position [4, 0]
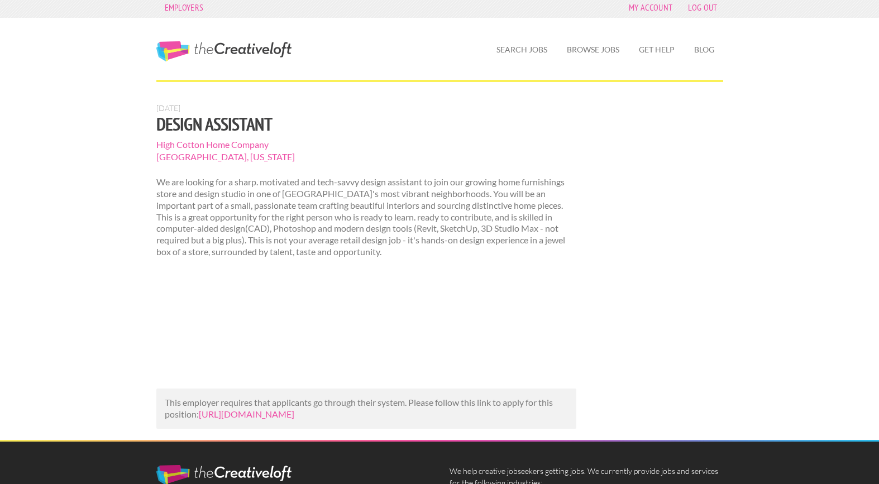
click at [241, 421] on p "This employer requires that applicants go through their system. Please follow t…" at bounding box center [367, 408] width 404 height 23
click at [208, 420] on link "https://businessofhome.com/jobs/design-assistant-f94149c5-490b-4f07-9086-505e99…" at bounding box center [247, 414] width 96 height 11
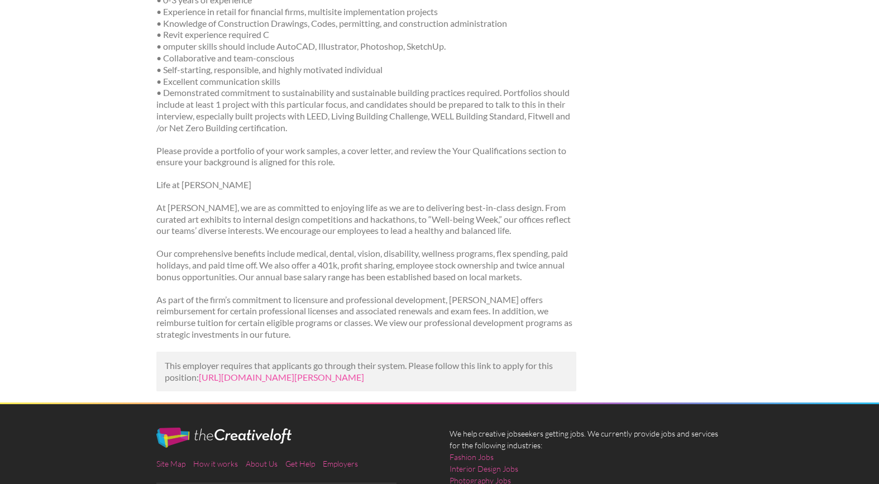
scroll to position [428, 0]
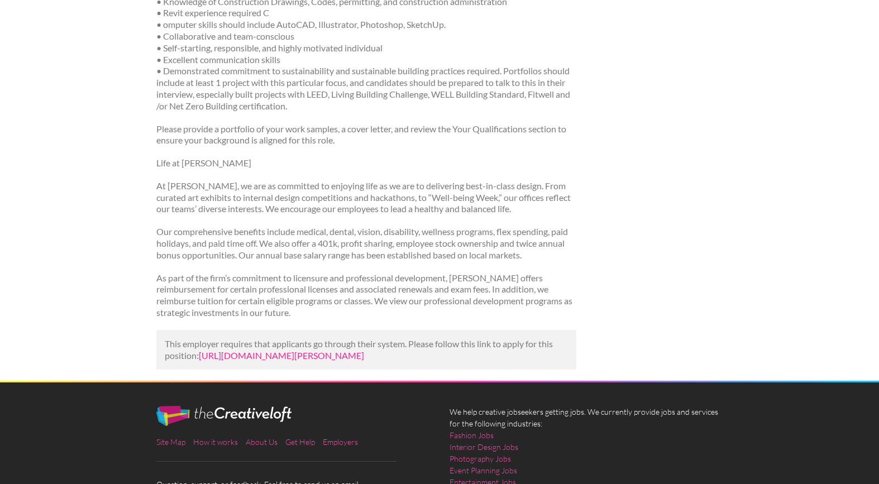
click at [260, 355] on link "https://www.linkedin.com/jobs/view/designer-junior-at-gensler-4234714023?utm_ca…" at bounding box center [281, 355] width 165 height 11
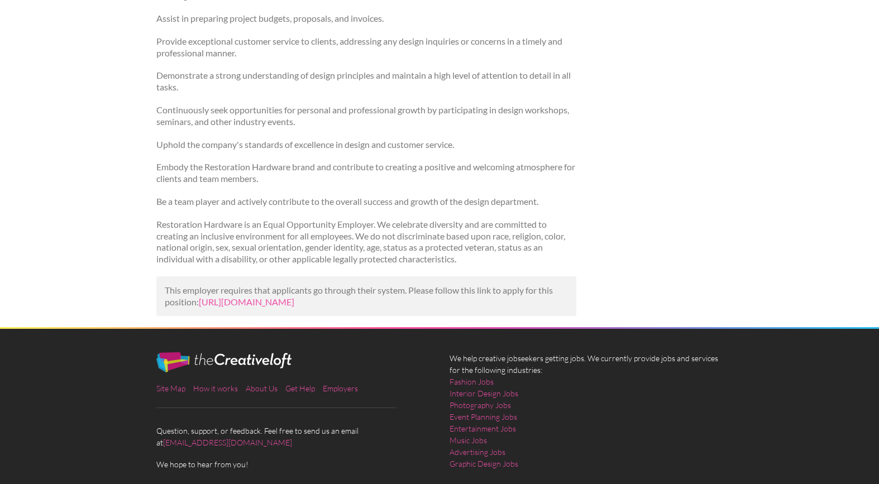
scroll to position [486, 0]
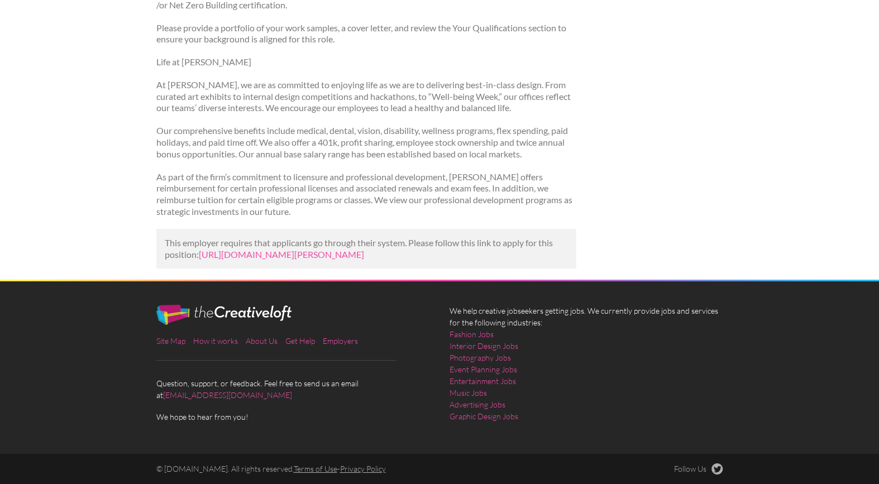
scroll to position [553, 0]
click at [222, 239] on p "This employer requires that applicants go through their system. Please follow t…" at bounding box center [367, 248] width 404 height 23
click at [214, 249] on link "https://www.linkedin.com/jobs/view/designer-junior-interior-or-architecture-at-…" at bounding box center [281, 254] width 165 height 11
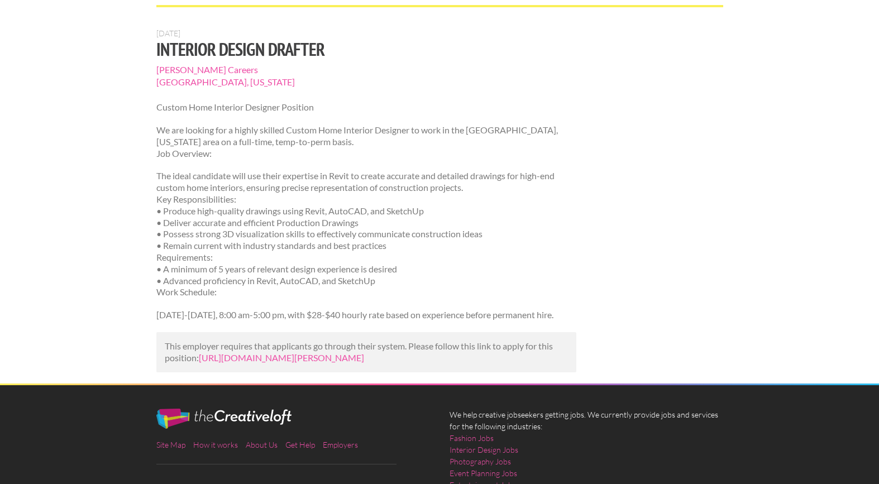
scroll to position [82, 0]
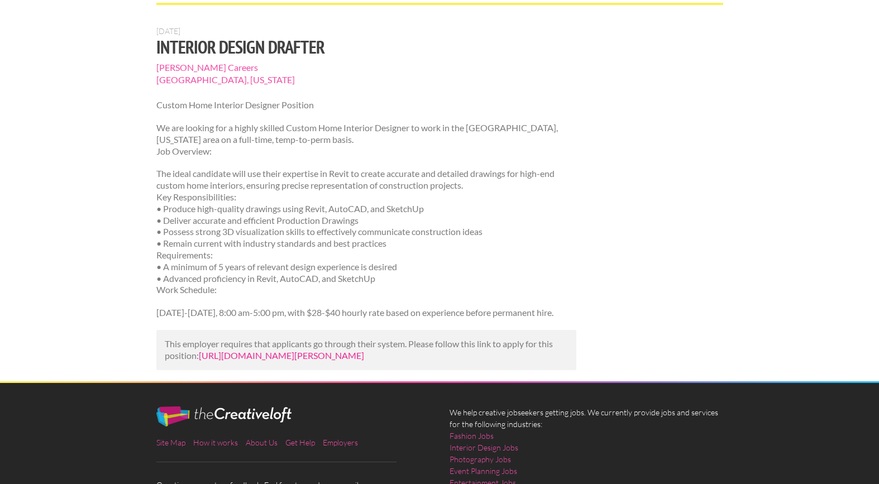
click at [247, 355] on link "[URL][DOMAIN_NAME][PERSON_NAME]" at bounding box center [281, 355] width 165 height 11
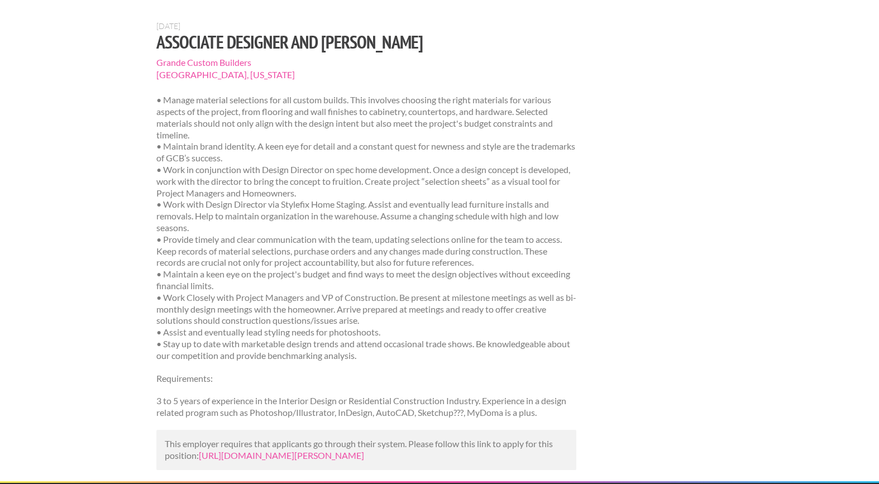
scroll to position [90, 0]
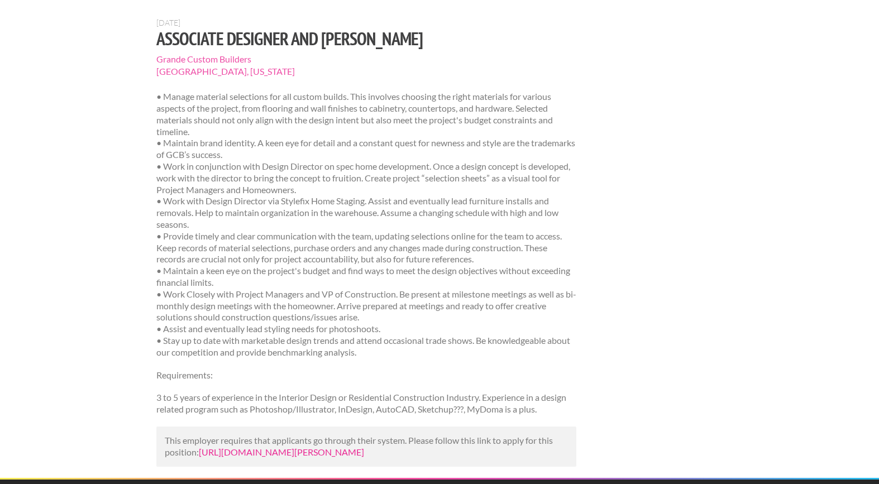
click at [215, 458] on link "https://www.linkedin.com/jobs/view/associate-designer-and-stager-at-grande-cust…" at bounding box center [281, 452] width 165 height 11
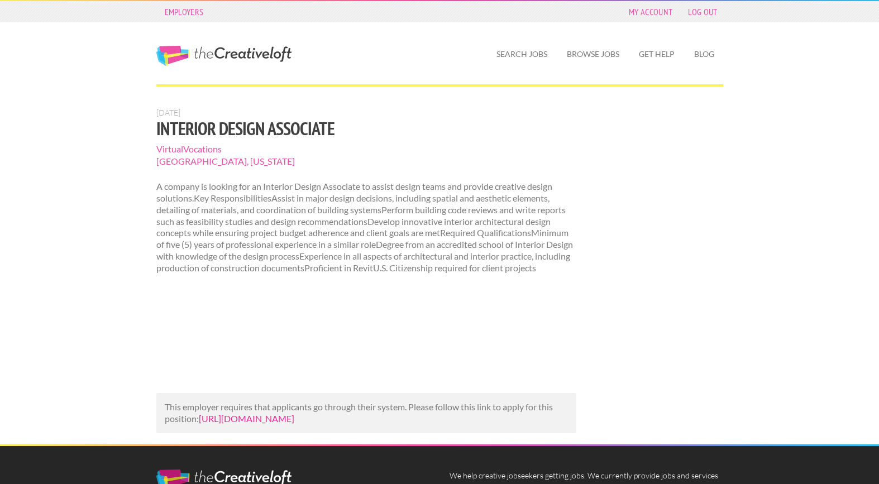
click at [237, 424] on link "https://www.recruit.net/job/interior-design-associate-jobs/F4CAE7B19650B7BA?utm…" at bounding box center [247, 418] width 96 height 11
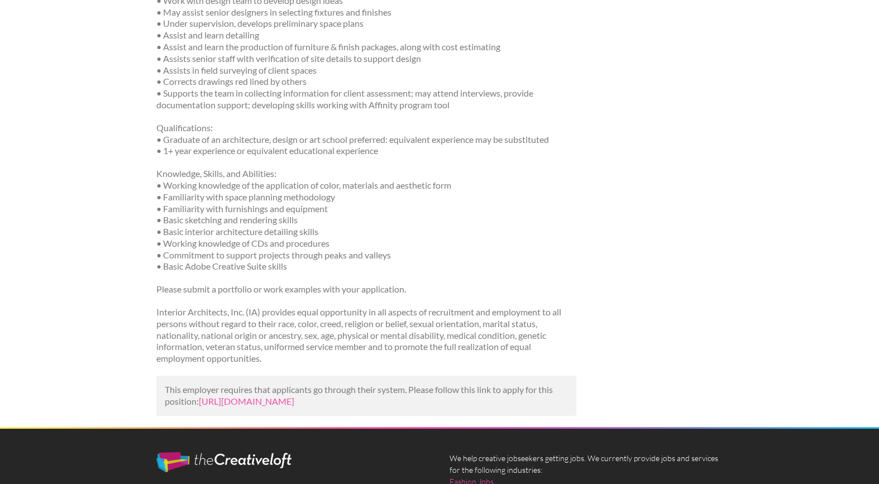
scroll to position [491, 0]
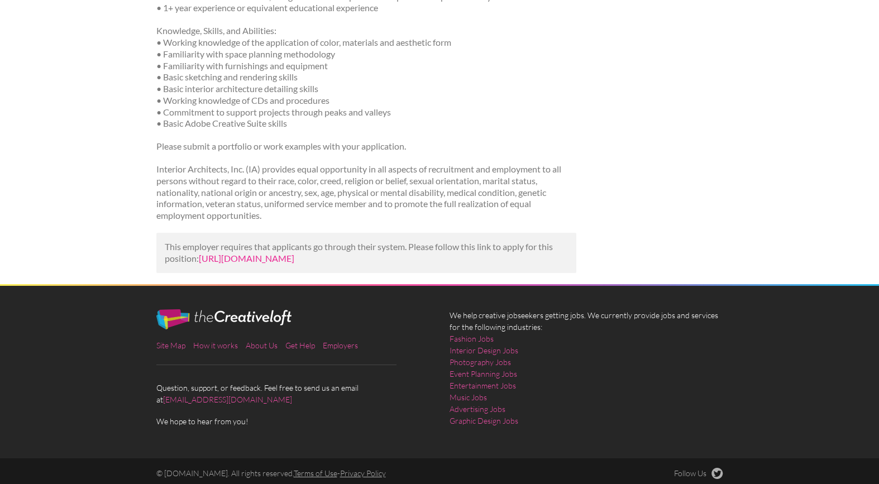
click at [236, 260] on link "[URL][DOMAIN_NAME]" at bounding box center [247, 258] width 96 height 11
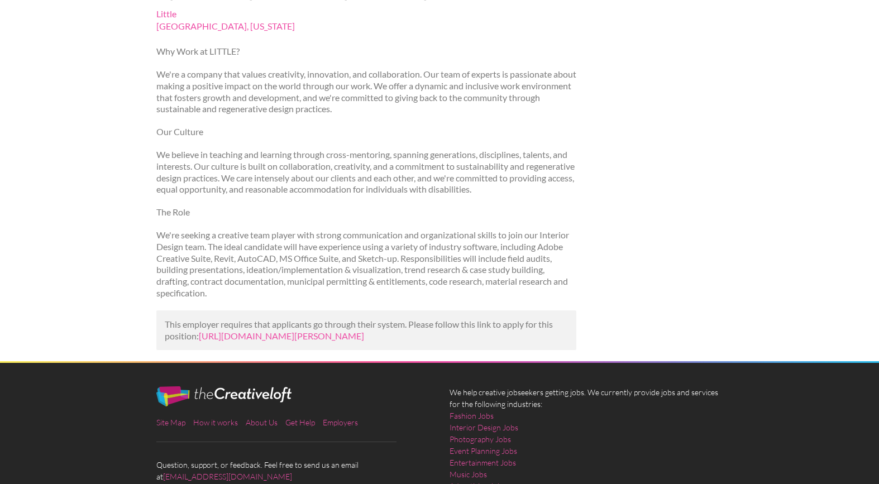
scroll to position [229, 0]
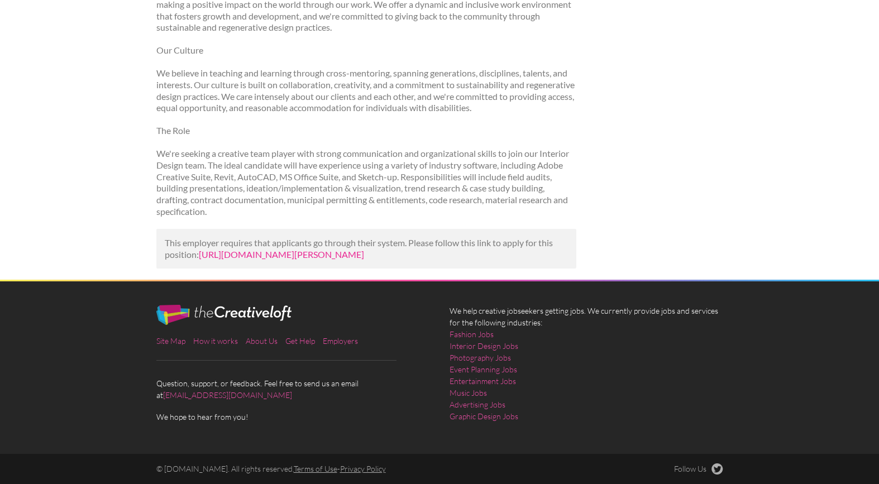
click at [364, 251] on link "https://us.bebee.com/job/318e49d736e0d60fab7f4138fe20cd0f?utm_campaign=google_j…" at bounding box center [281, 254] width 165 height 11
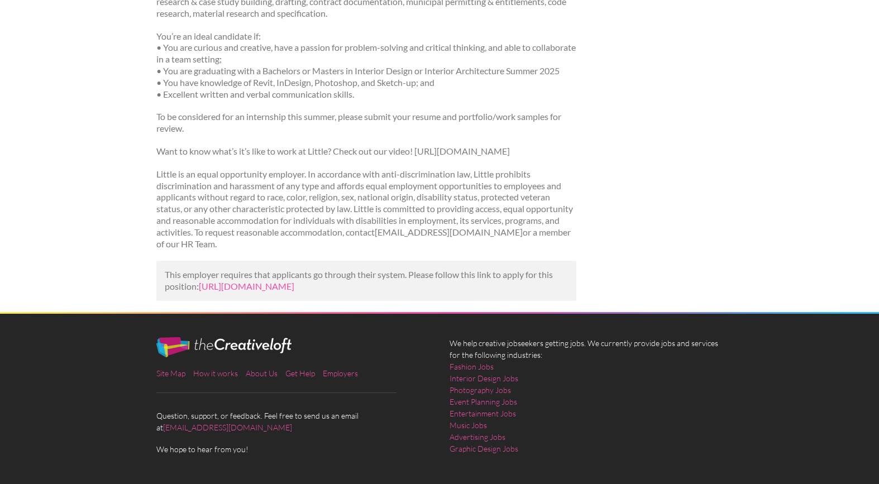
scroll to position [615, 0]
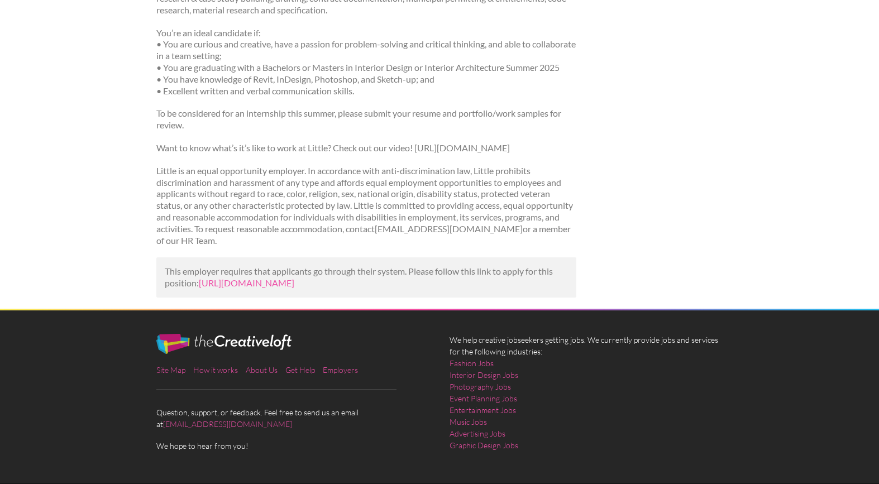
click at [315, 266] on p "This employer requires that applicants go through their system. Please follow t…" at bounding box center [367, 277] width 404 height 23
click at [294, 278] on link "https://www.ziprecruiter.com/c/Little/Job/Junior-Interior-Designer-(2025-Gradua…" at bounding box center [247, 283] width 96 height 11
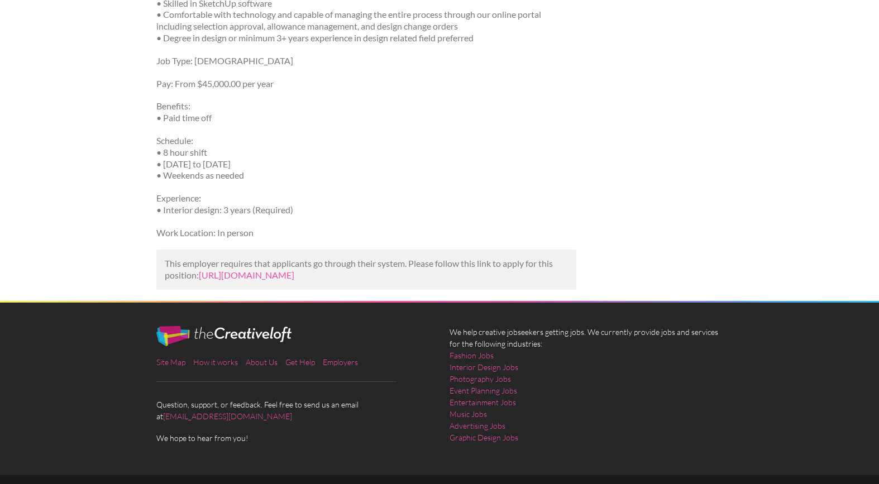
scroll to position [448, 0]
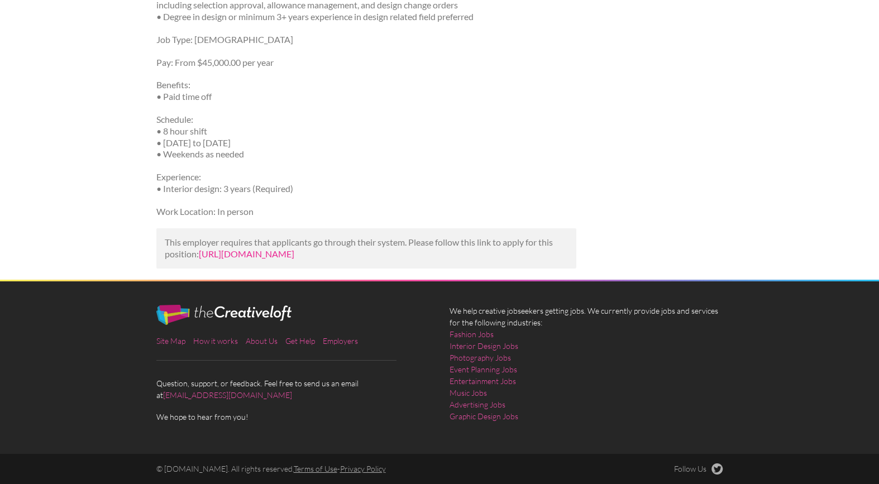
click at [294, 249] on link "[URL][DOMAIN_NAME]" at bounding box center [247, 254] width 96 height 11
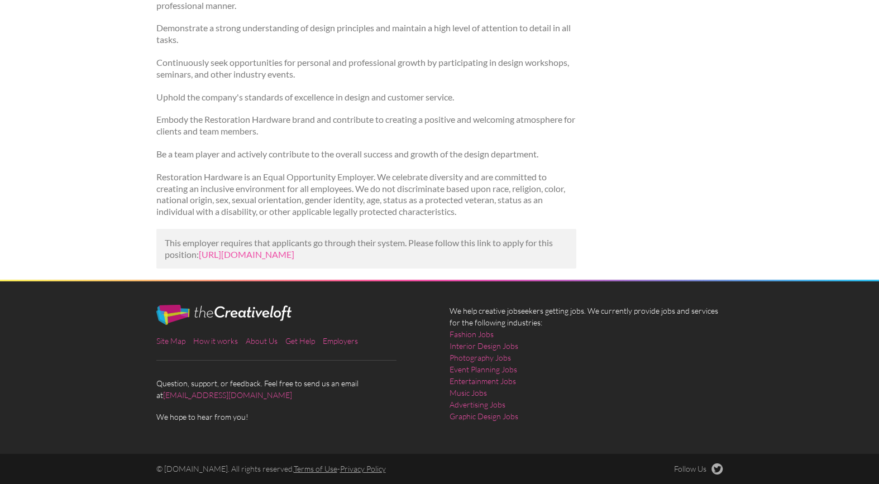
scroll to position [514, 0]
click at [294, 249] on link "https://www.jobzmall.com/restoration-hardware-1/job/interior-design-assistant-1…" at bounding box center [247, 254] width 96 height 11
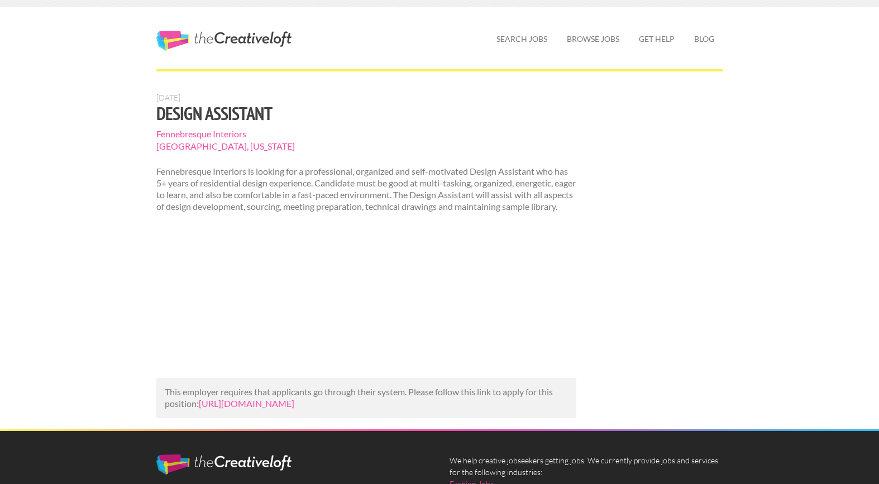
scroll to position [15, 0]
click at [239, 409] on link "[URL][DOMAIN_NAME]" at bounding box center [247, 403] width 96 height 11
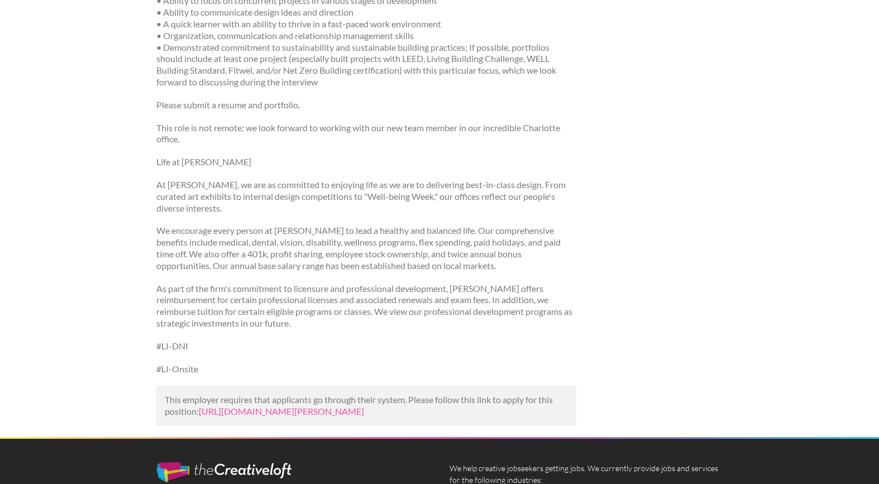
scroll to position [899, 0]
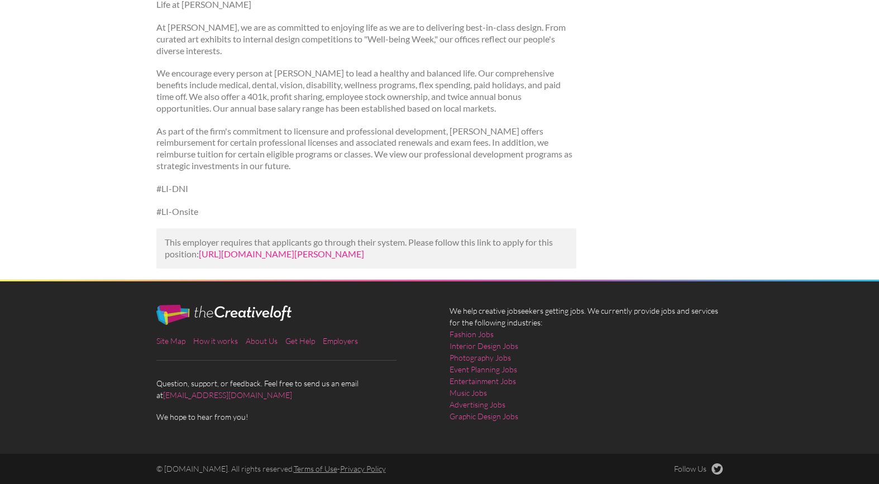
click at [292, 255] on link "https://www.ziprecruiter.com/c/Gensler/Job/Designer-Junior-(Interior-Design-or-…" at bounding box center [281, 254] width 165 height 11
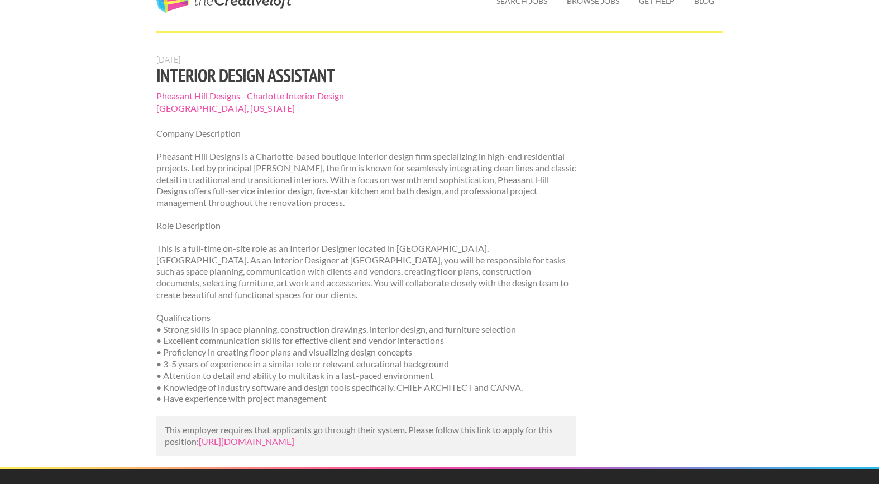
scroll to position [197, 0]
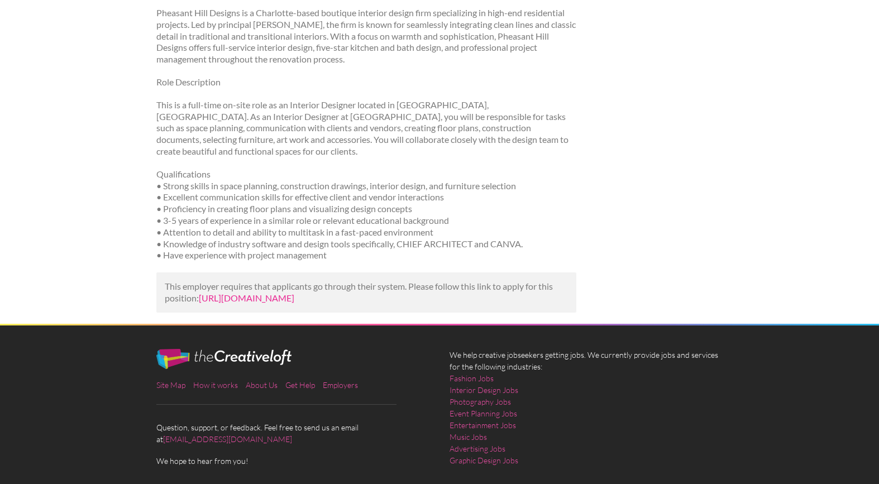
click at [268, 295] on link "https://www.salary.com/job/pheasant-hill-designs-charlotte-interior-design/inte…" at bounding box center [247, 298] width 96 height 11
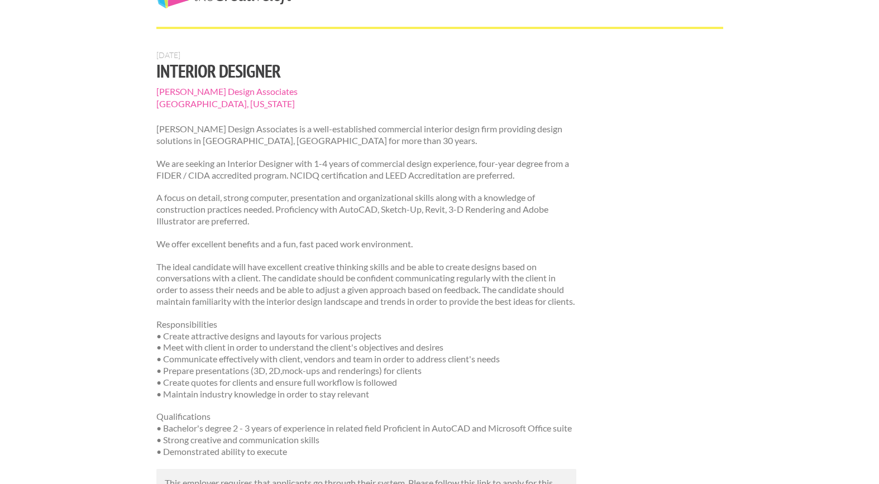
scroll to position [180, 0]
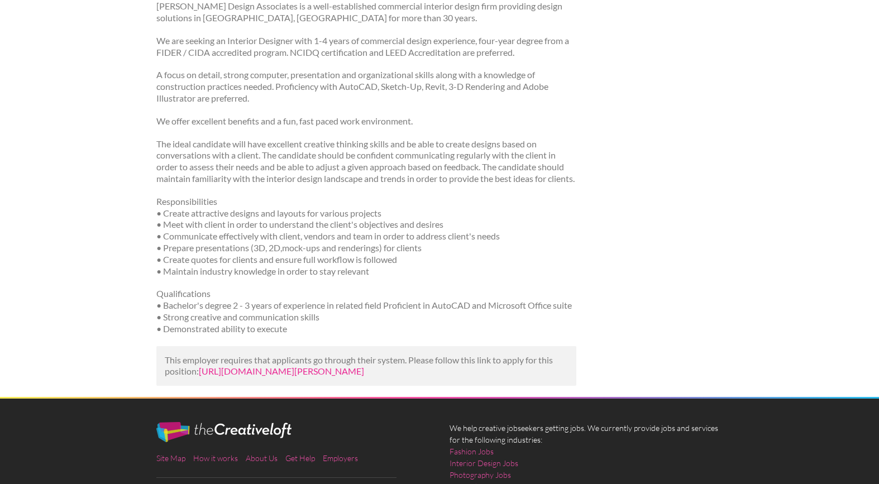
click at [348, 377] on link "https://www.linkedin.com/jobs/view/interior-designer-at-smith-harris-design-ass…" at bounding box center [281, 371] width 165 height 11
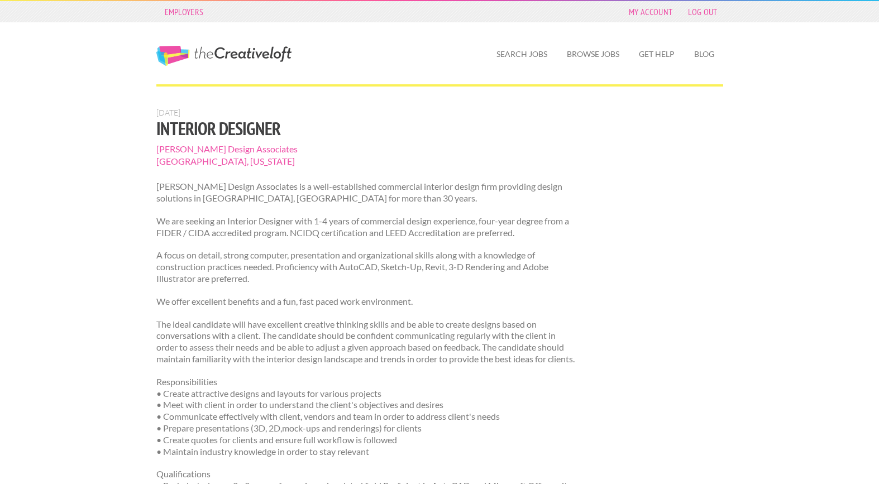
click at [272, 150] on span "Smith Harris Design Associates" at bounding box center [366, 149] width 421 height 12
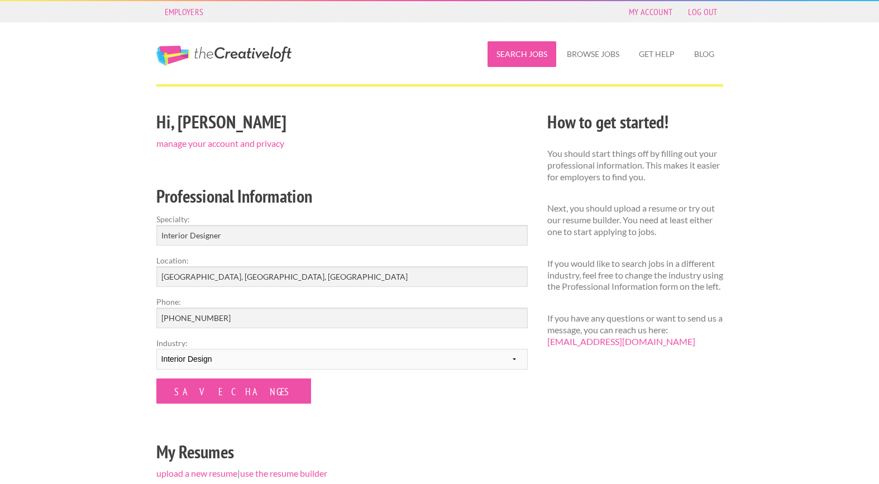
click at [527, 55] on link "Search Jobs" at bounding box center [522, 54] width 69 height 26
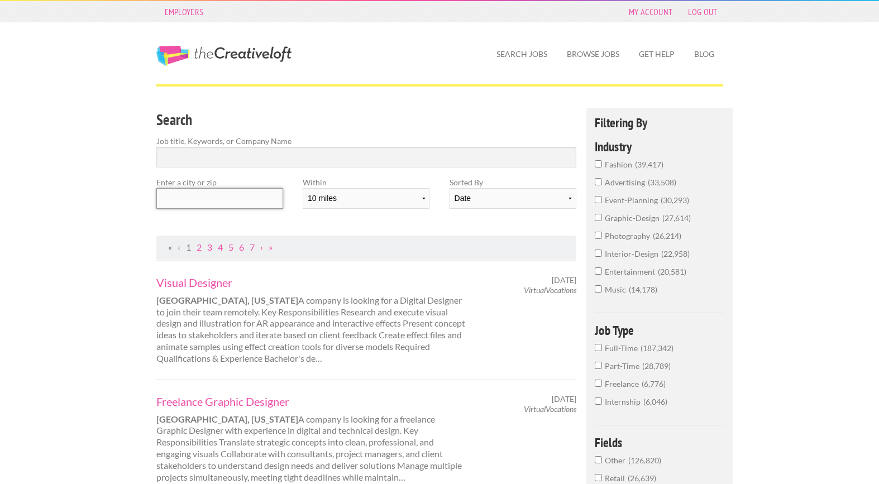
click at [241, 197] on input "text" at bounding box center [219, 198] width 127 height 21
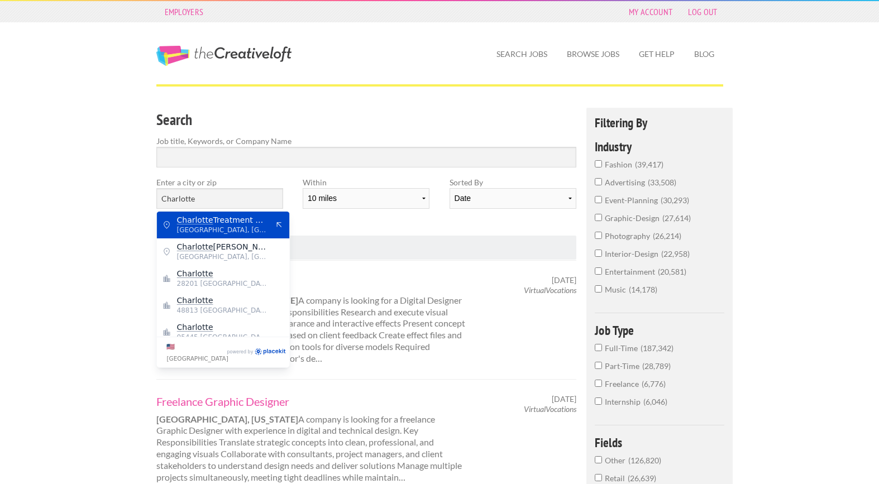
click at [254, 229] on span "Charlotte, Mecklenburg County" at bounding box center [223, 230] width 92 height 10
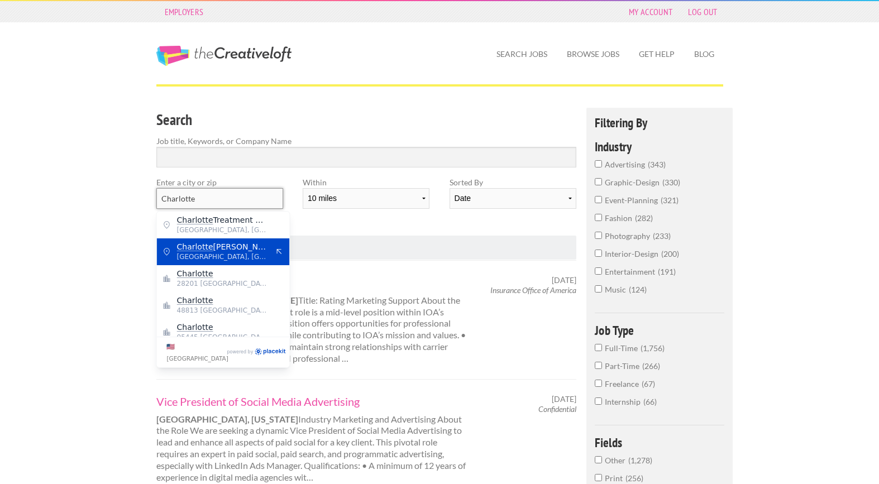
type input "Charlotte"
click at [598, 252] on input "interior-design 200" at bounding box center [598, 253] width 7 height 7
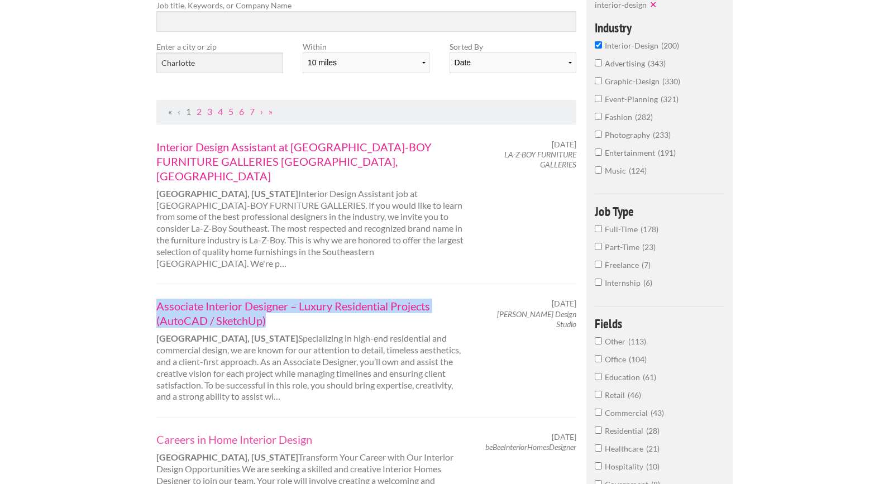
scroll to position [117, 0]
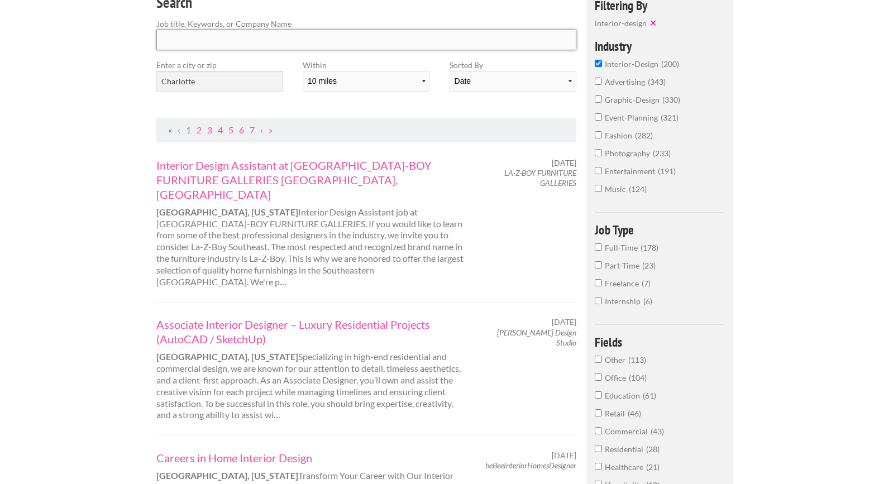
click at [326, 38] on input "Search" at bounding box center [366, 40] width 421 height 21
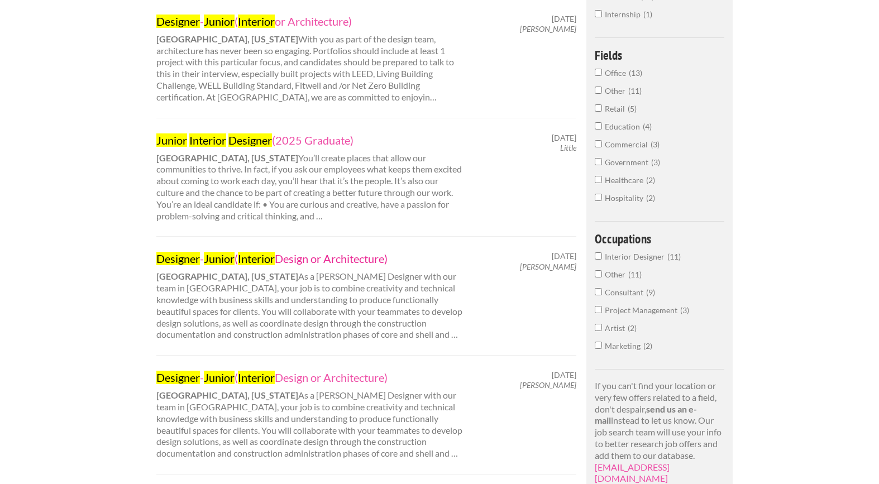
scroll to position [253, 0]
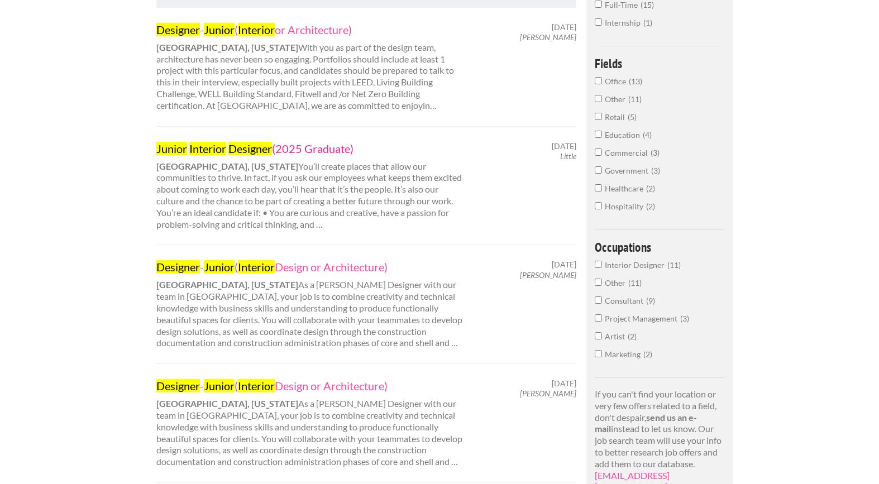
type input "Junior Interior Designer"
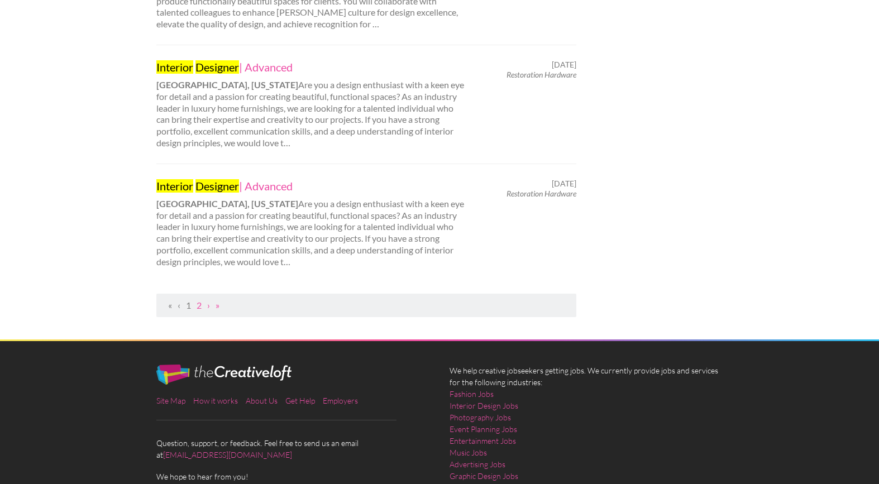
scroll to position [1167, 0]
click at [197, 302] on link "2" at bounding box center [199, 305] width 5 height 11
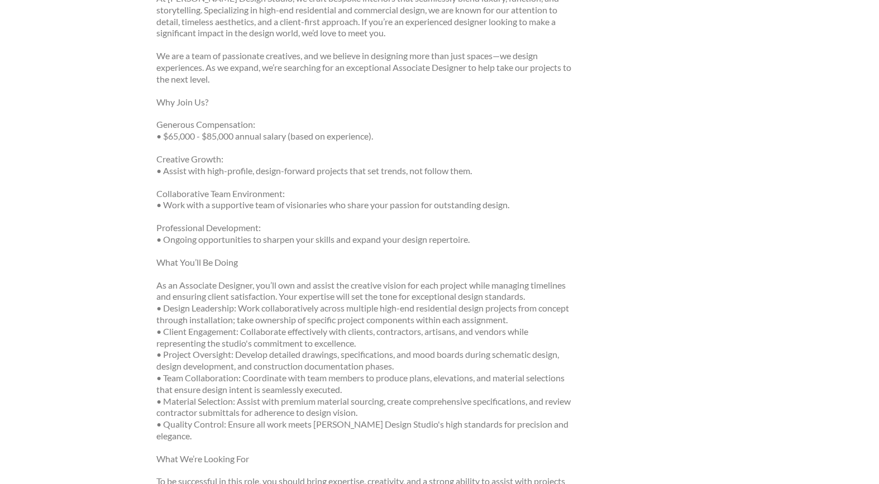
scroll to position [106, 0]
